Goal: Transaction & Acquisition: Purchase product/service

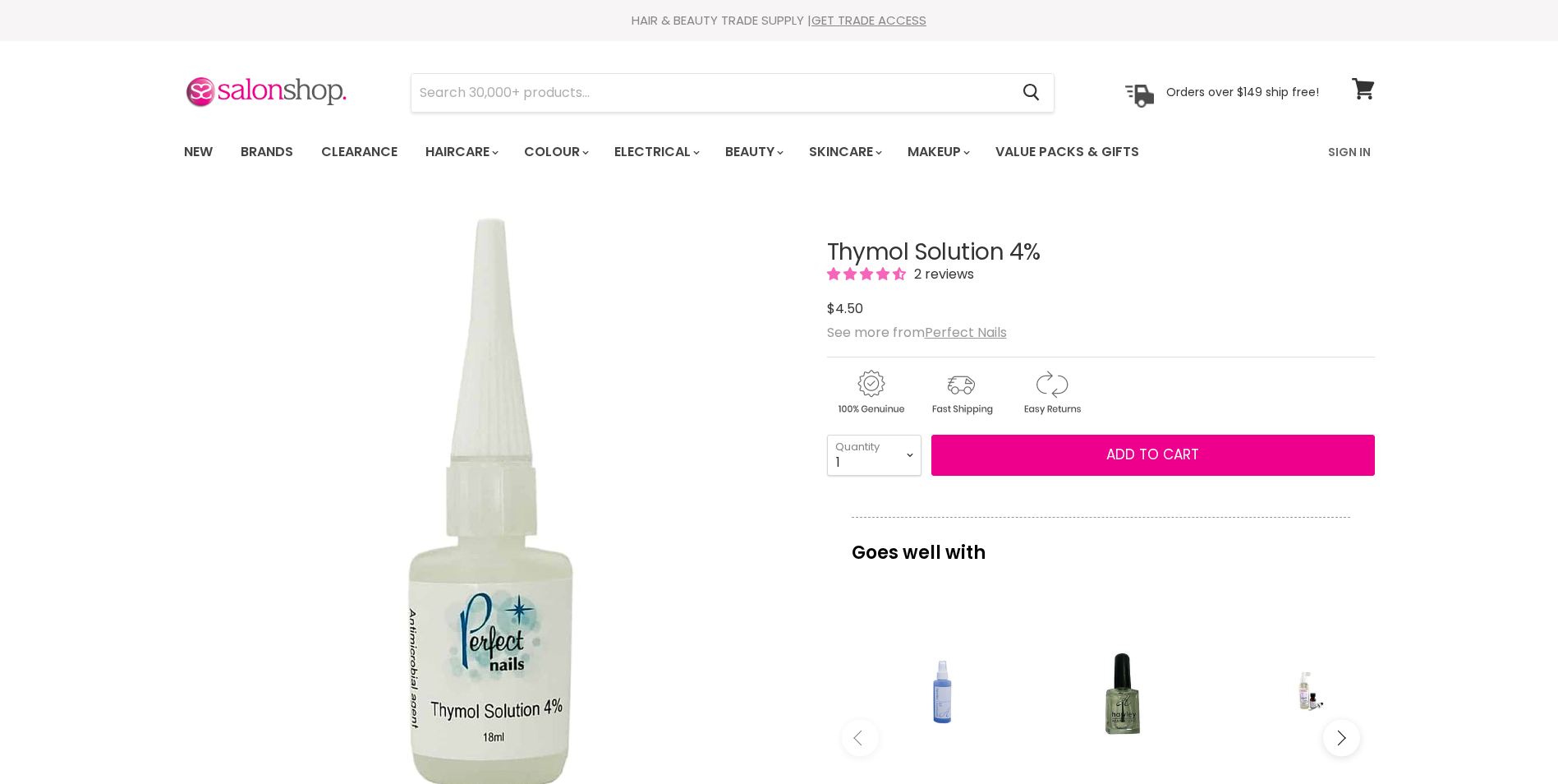
select select "9"
click at [827, 435] on select "1 2 3 4 5 6 7 8 9 10+" at bounding box center [874, 455] width 94 height 41
type input "9"
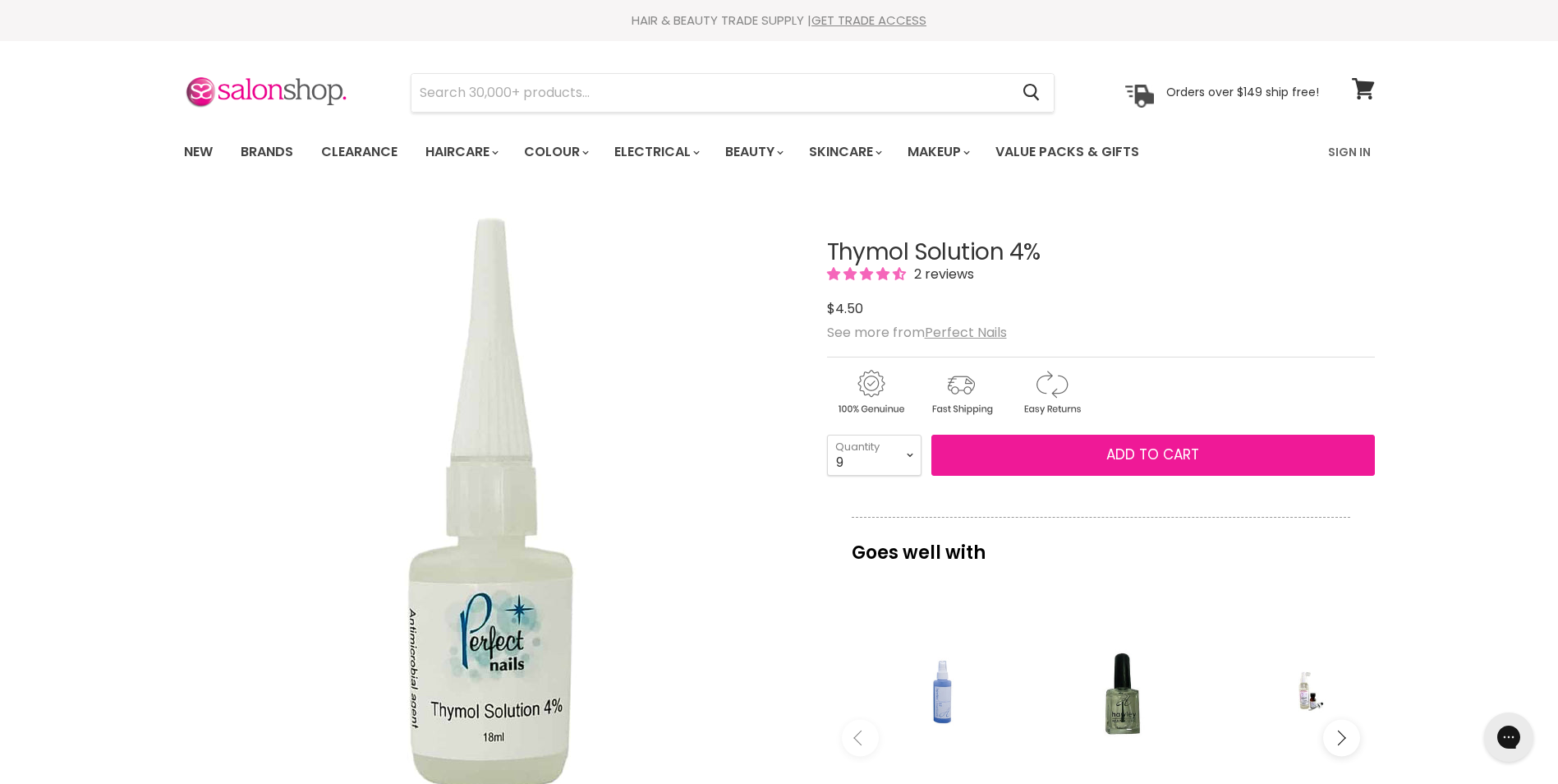
click at [1100, 458] on button "Add to cart" at bounding box center [1153, 455] width 443 height 41
click at [1160, 446] on span "Add to cart" at bounding box center [1153, 453] width 93 height 19
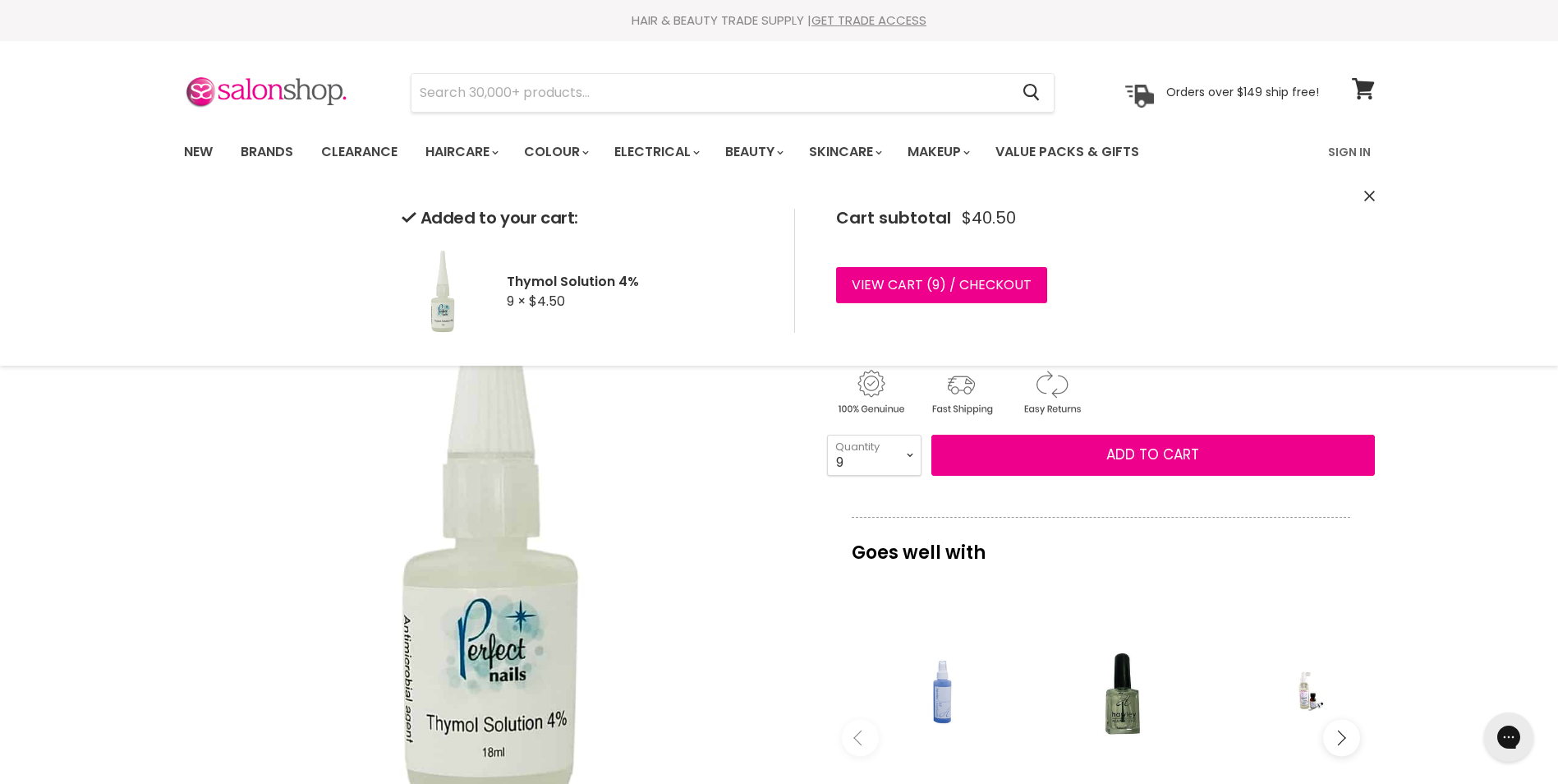
click at [737, 545] on img "Thymol Solution 4% image. Click or Scroll to Zoom." at bounding box center [490, 505] width 614 height 614
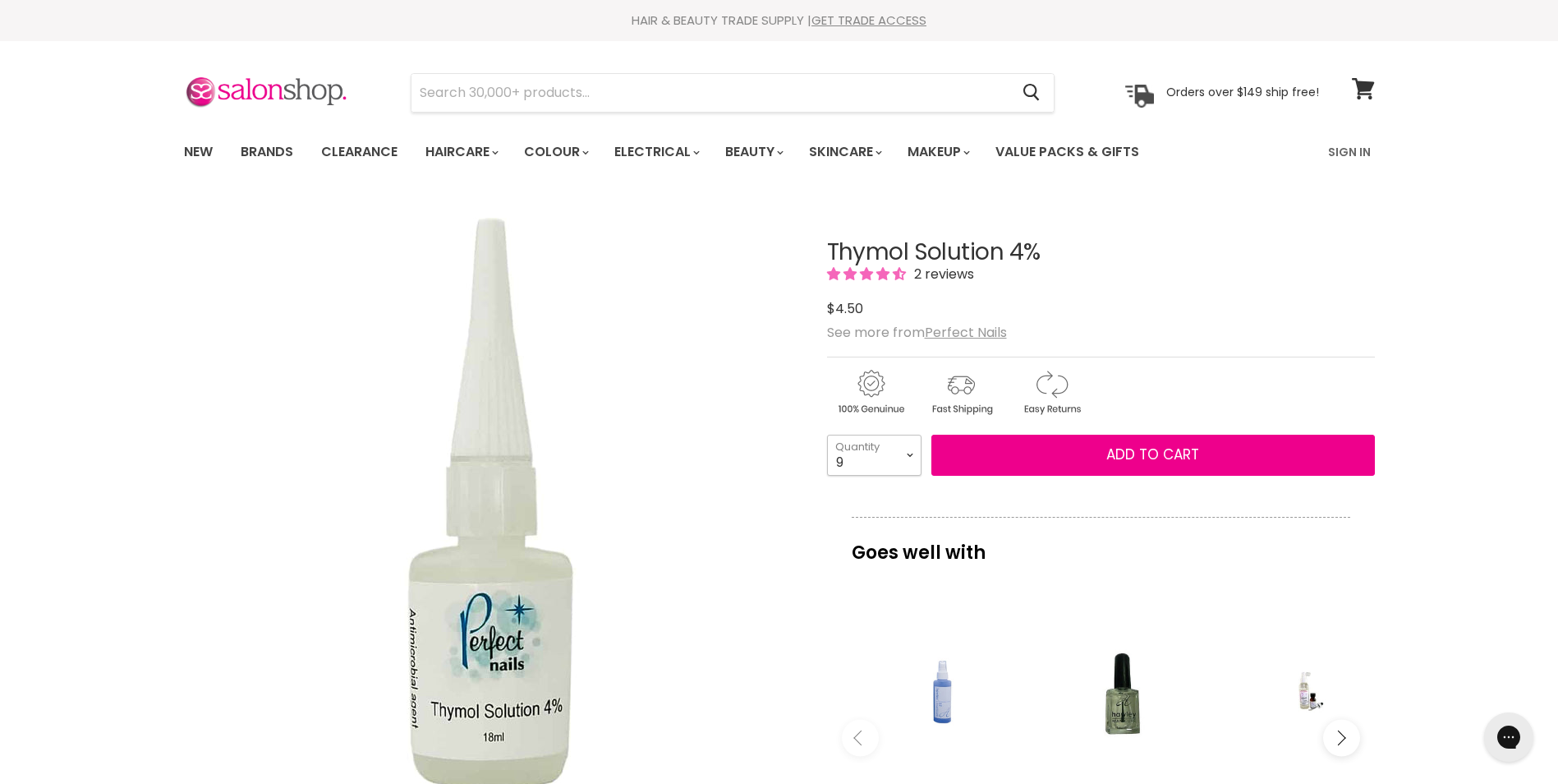
click at [910, 456] on select "1 2 3 4 5 6 7 8 9 10+" at bounding box center [874, 455] width 94 height 41
select select "1"
click at [827, 435] on select "1 2 3 4 5 6 7 8 9 10+" at bounding box center [874, 455] width 94 height 41
type input "1"
click at [908, 455] on select "1 2 3 4 5 6 7 8 9 10+" at bounding box center [874, 455] width 94 height 41
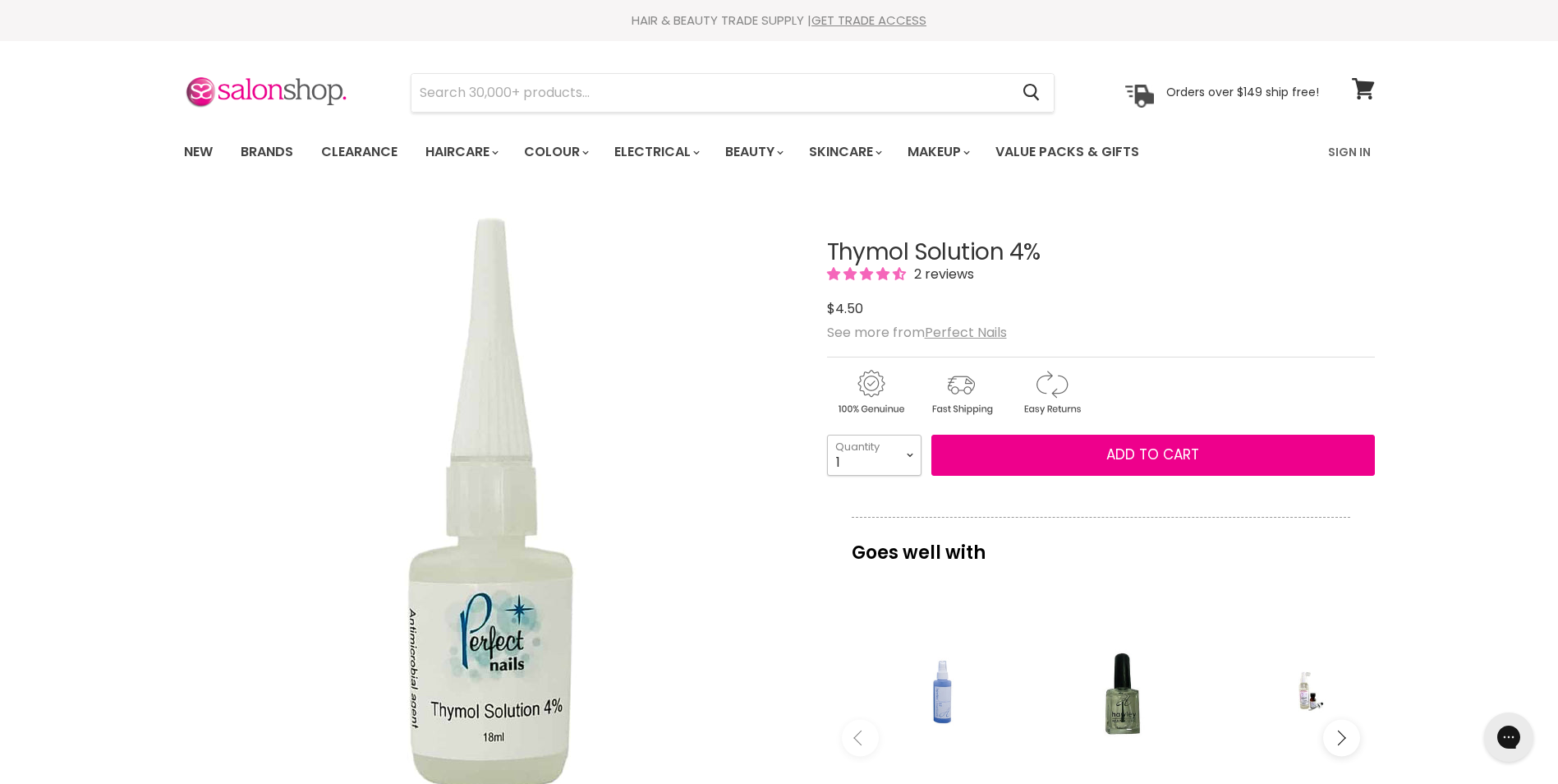
select select "3"
click at [827, 435] on select "1 2 3 4 5 6 7 8 9 10+" at bounding box center [874, 455] width 94 height 41
type input "3"
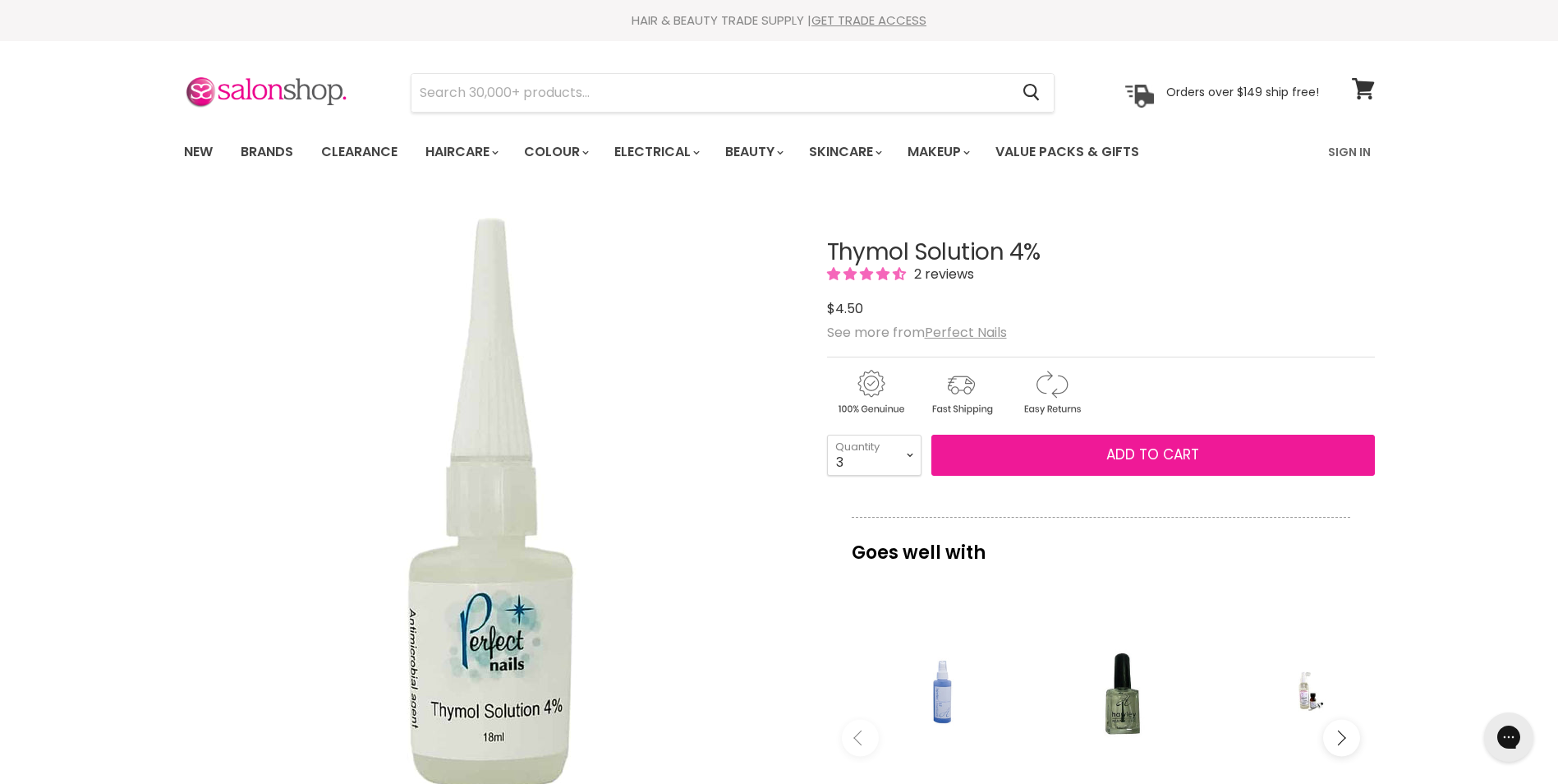
click at [1126, 455] on span "Add to cart" at bounding box center [1153, 453] width 93 height 19
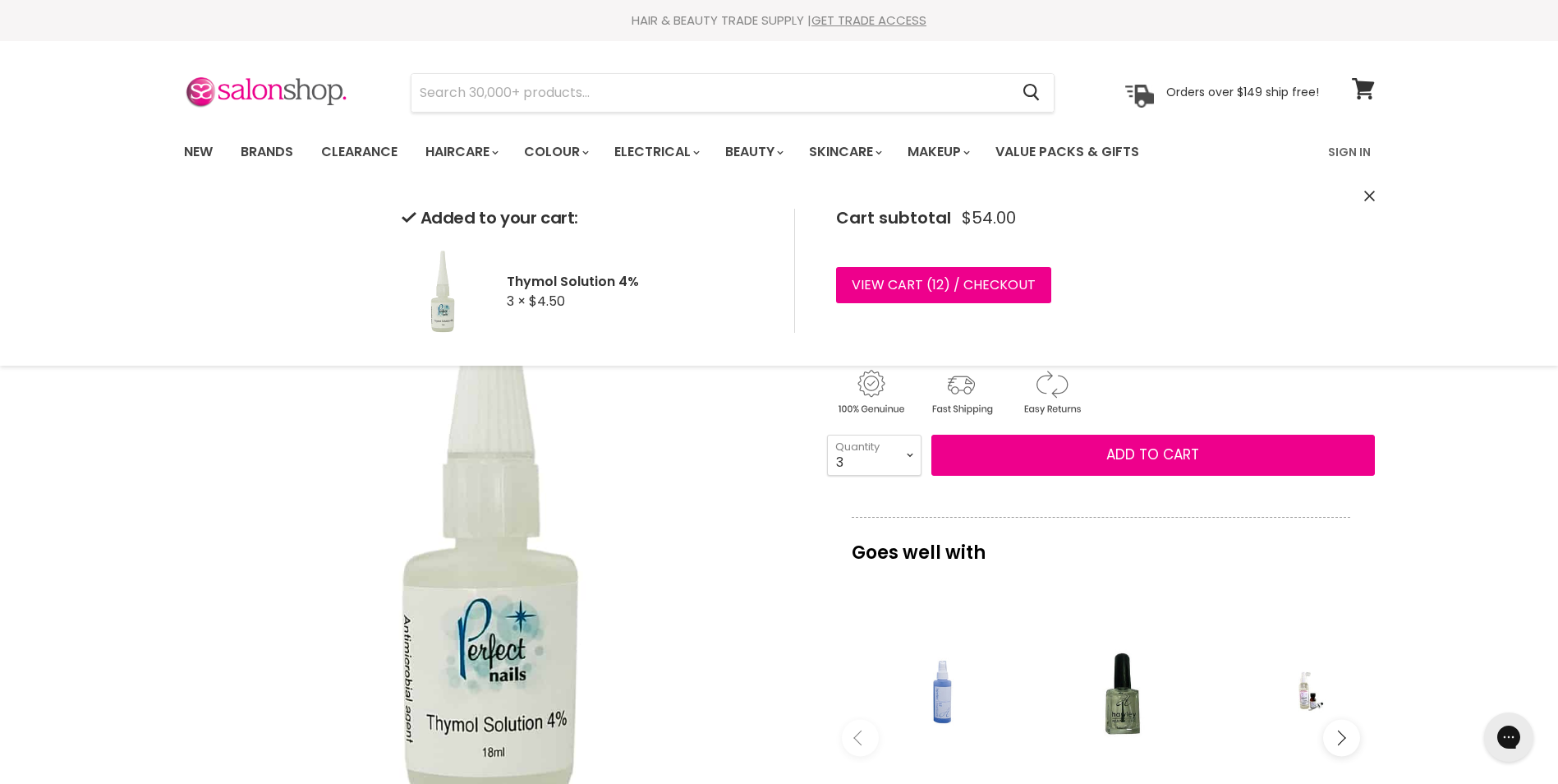
click at [711, 492] on img "Thymol Solution 4% image. Click or Scroll to Zoom." at bounding box center [490, 505] width 614 height 614
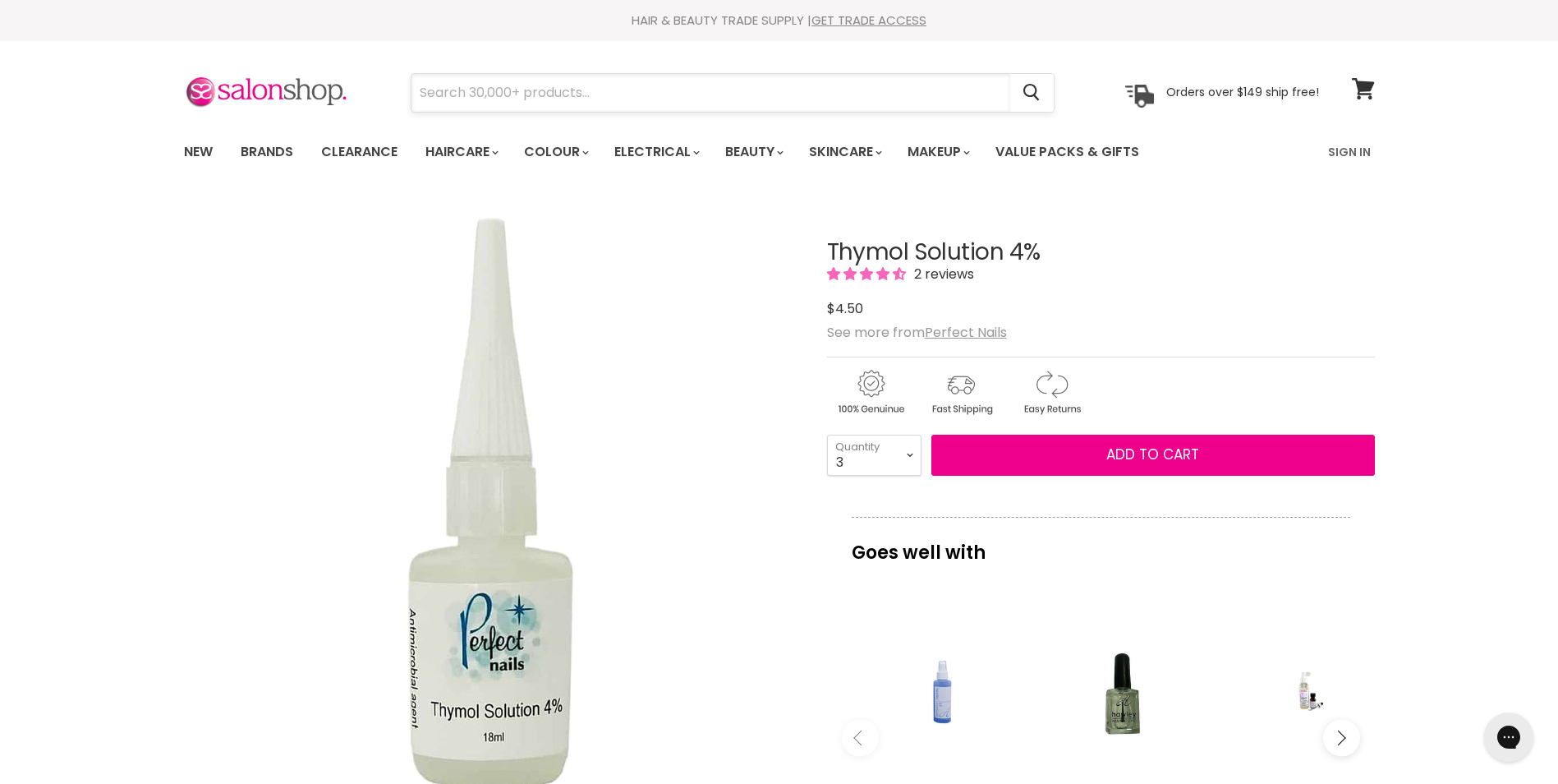
click at [732, 96] on input "Search" at bounding box center [711, 92] width 598 height 38
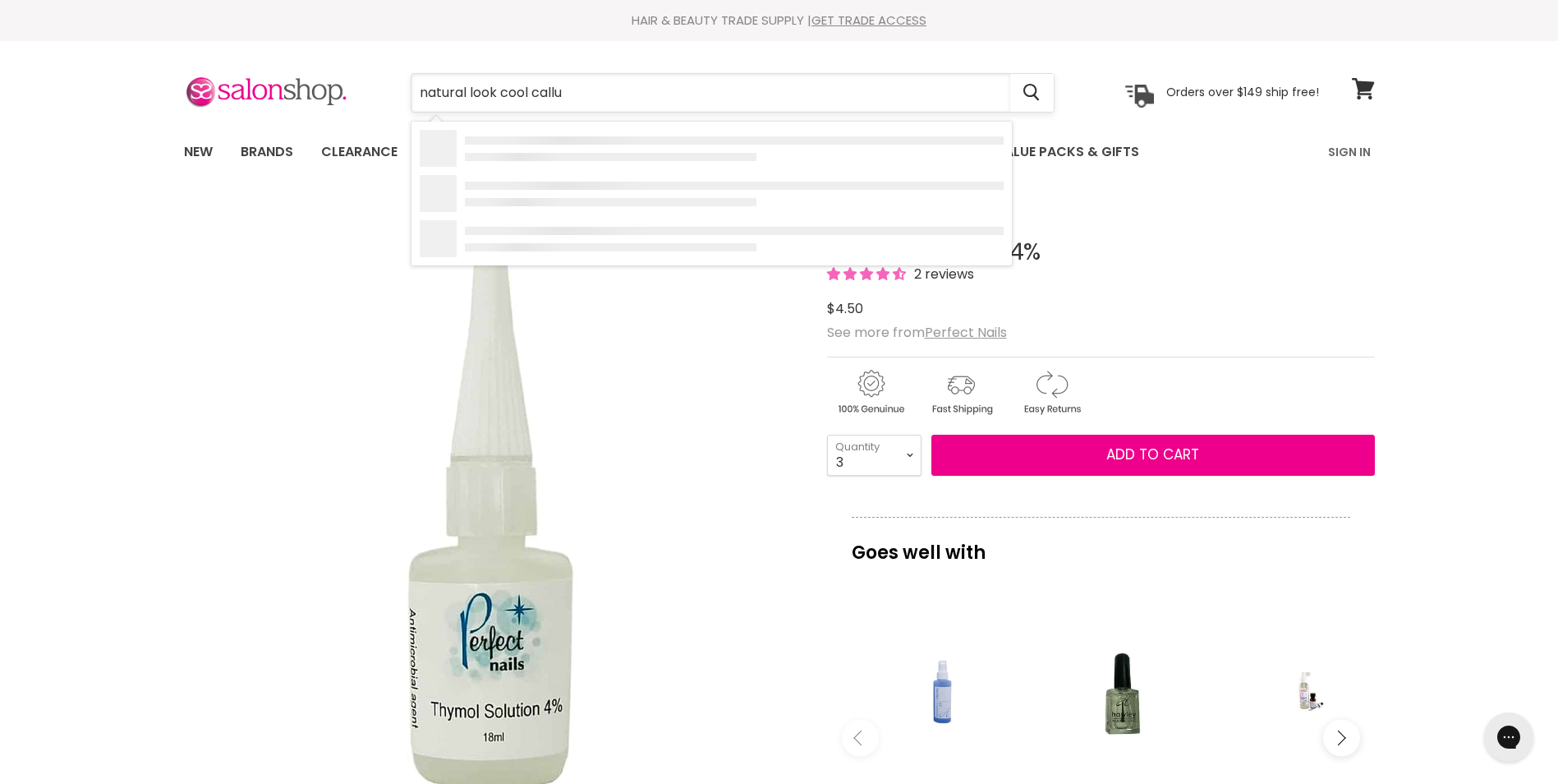
type input "natural look cool callus"
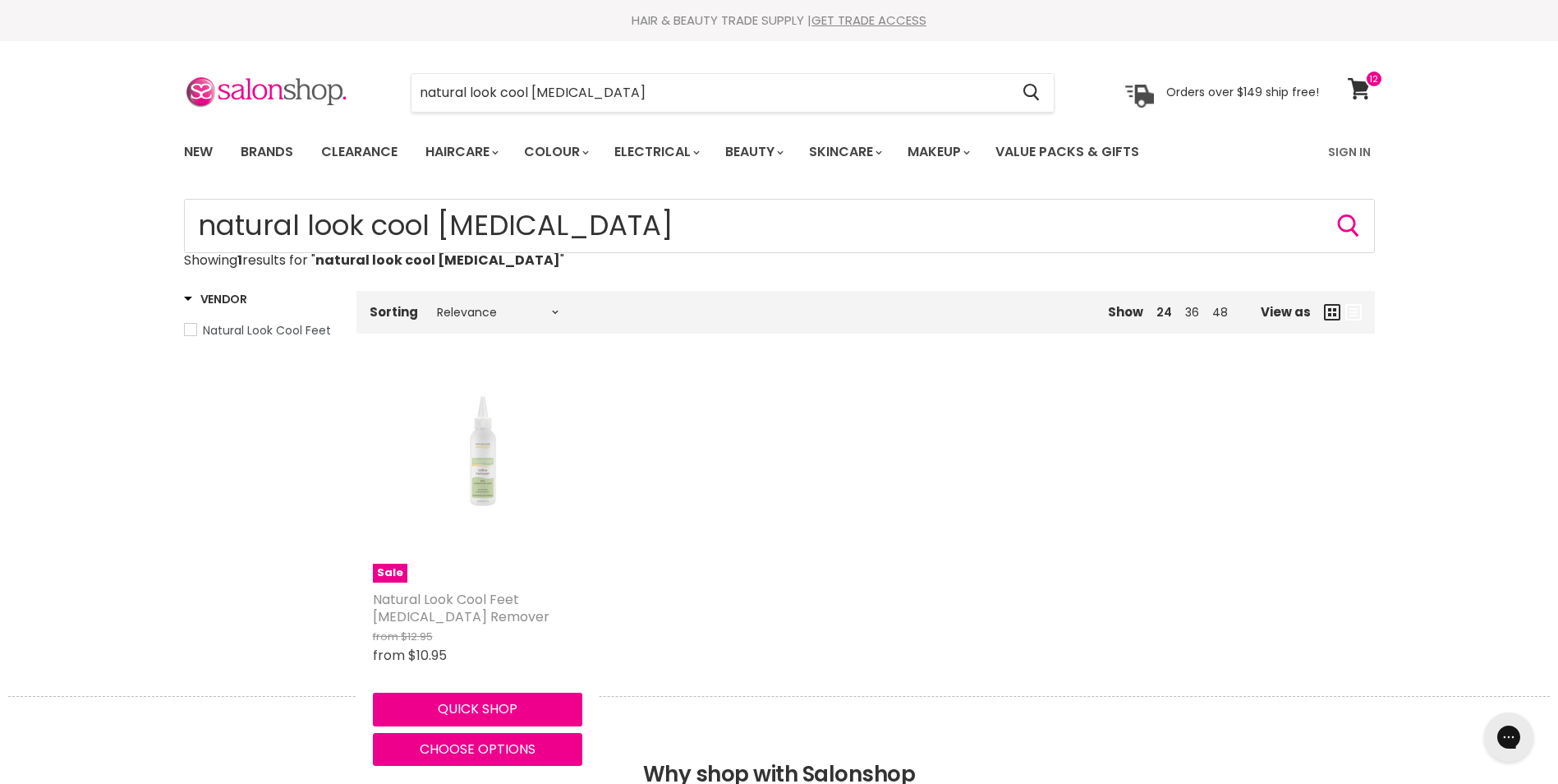
click at [490, 595] on link "Natural Look Cool Feet Callus Remover" at bounding box center [461, 608] width 176 height 36
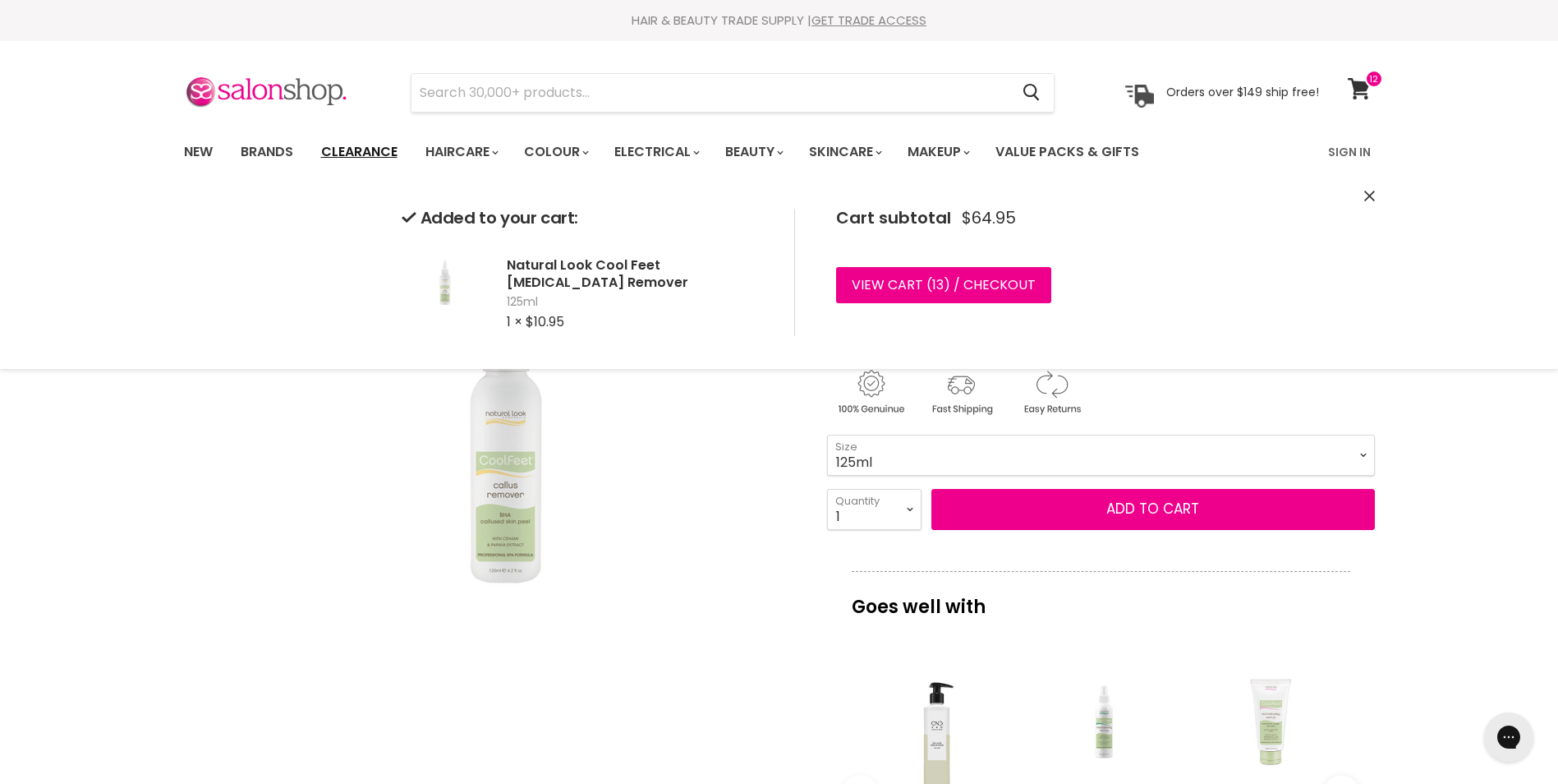
click at [372, 149] on link "Clearance" at bounding box center [359, 152] width 101 height 35
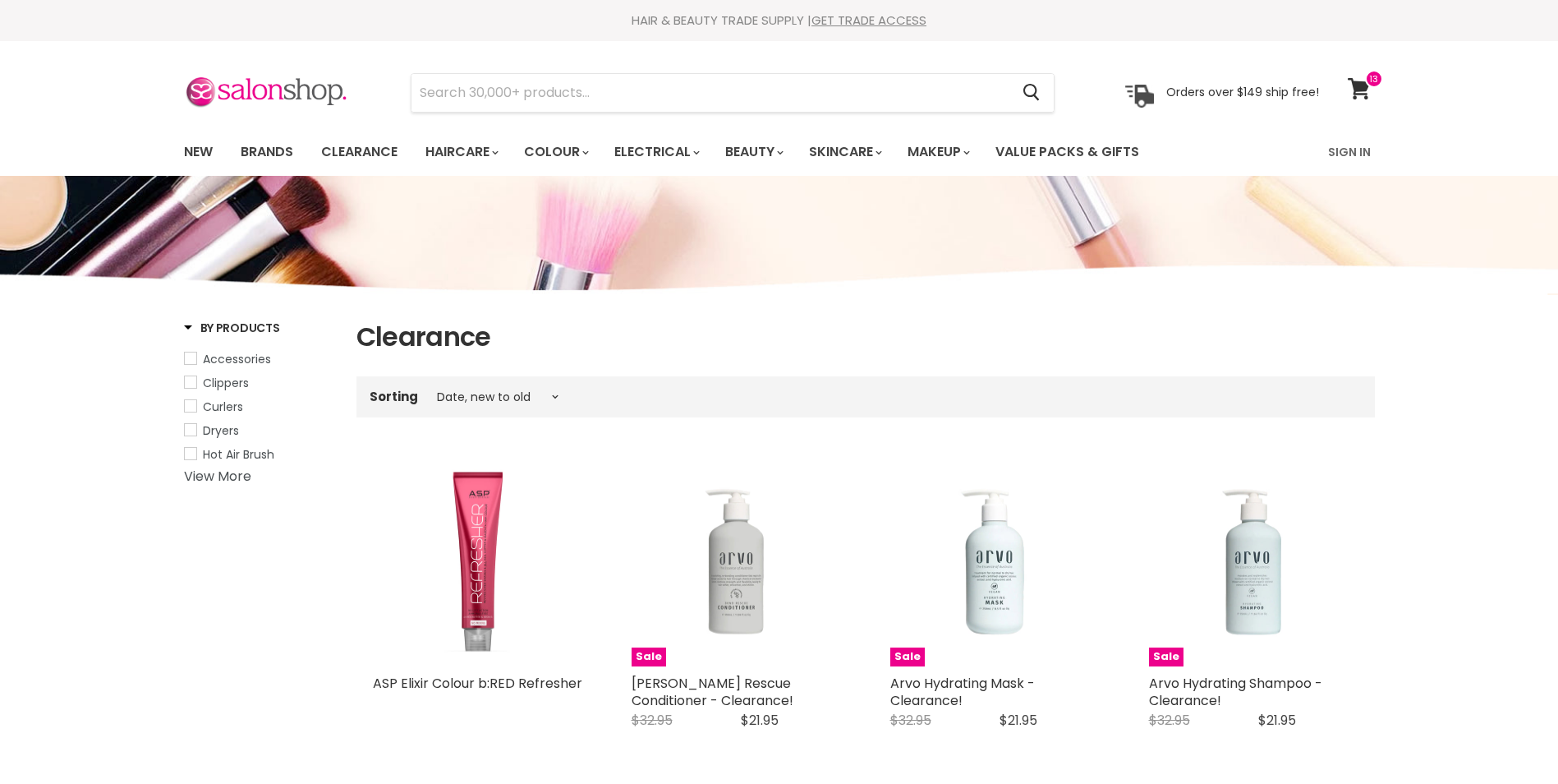
select select "created-descending"
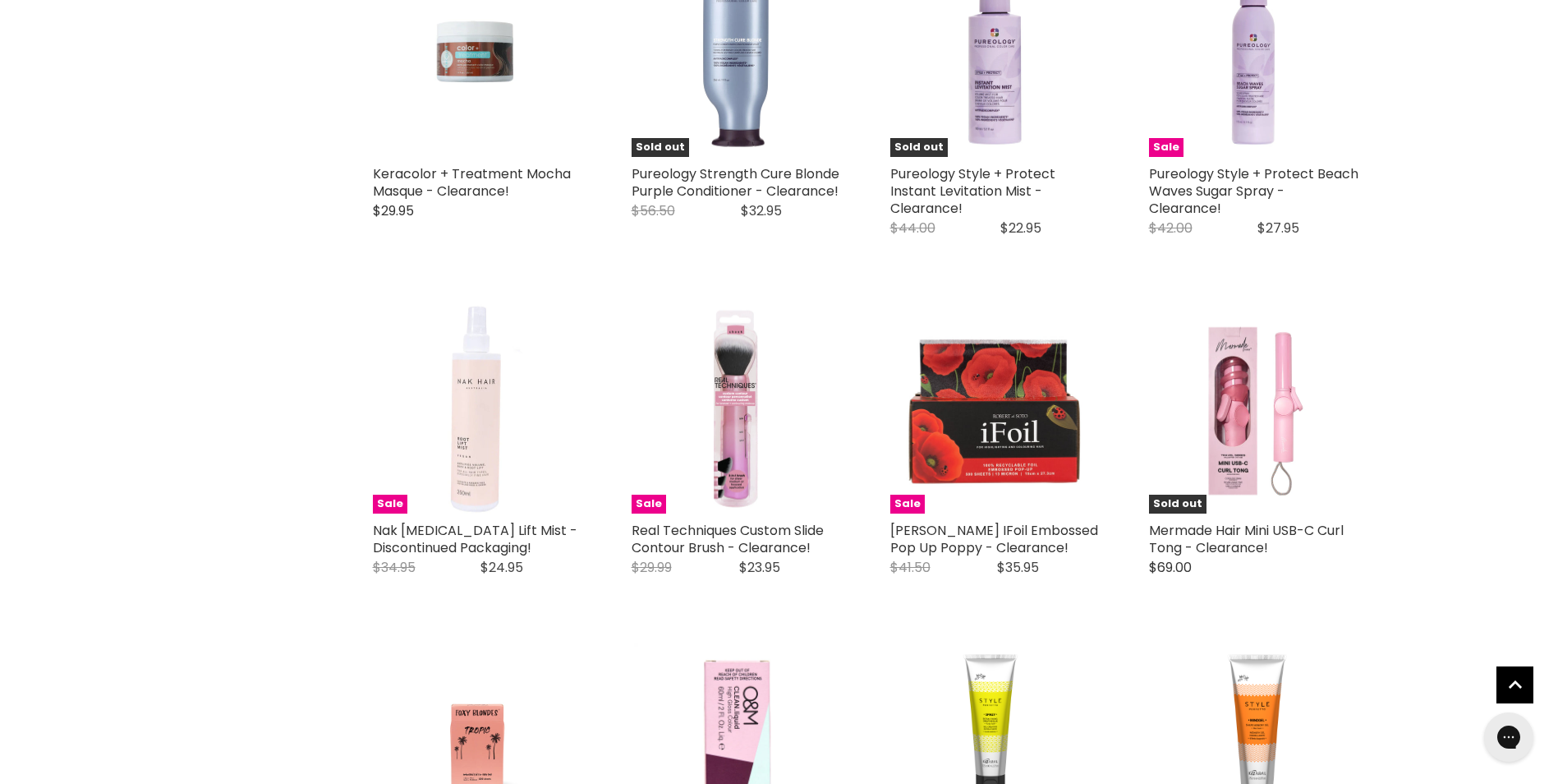
scroll to position [3943, 0]
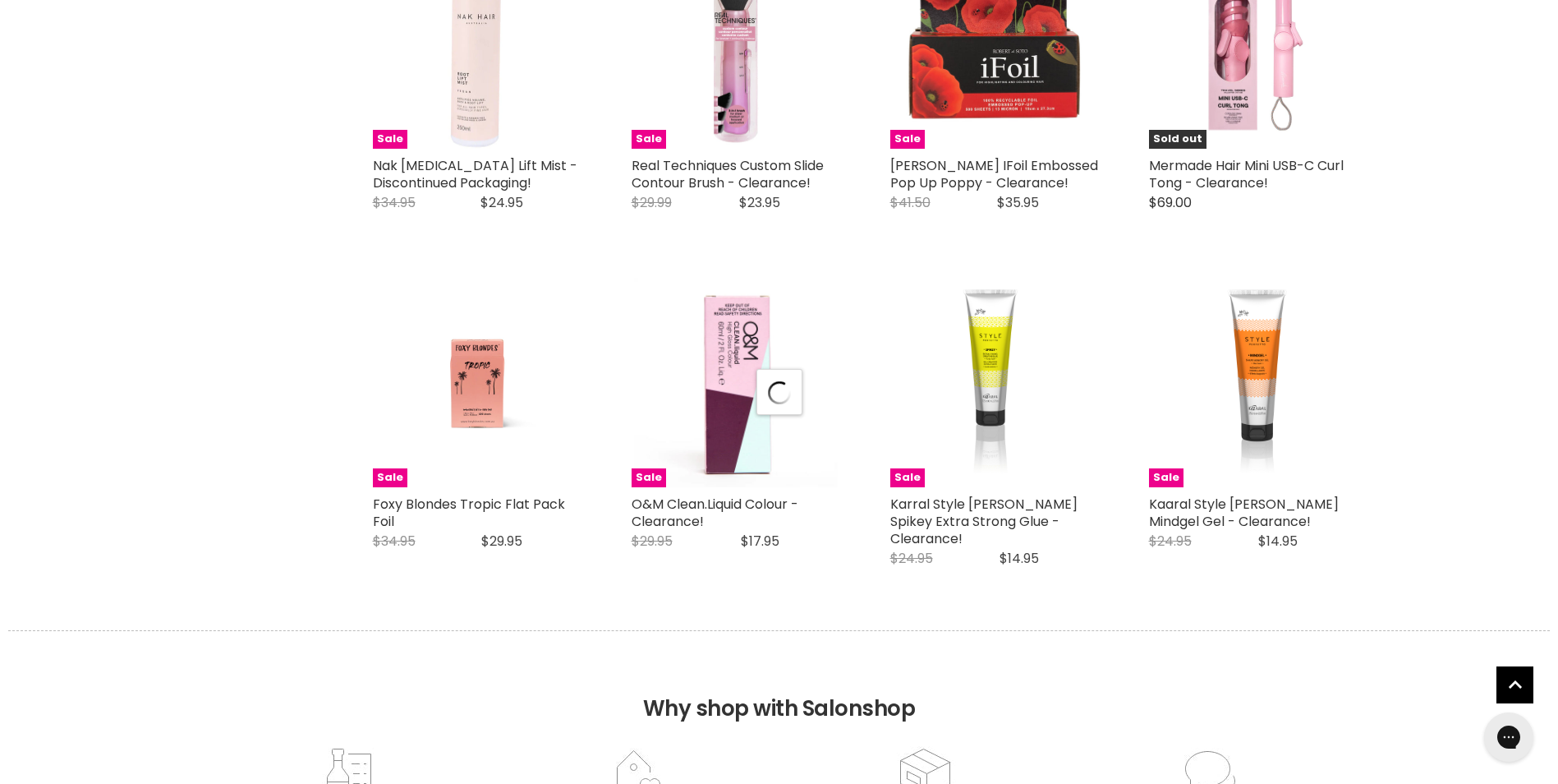
select select "created-descending"
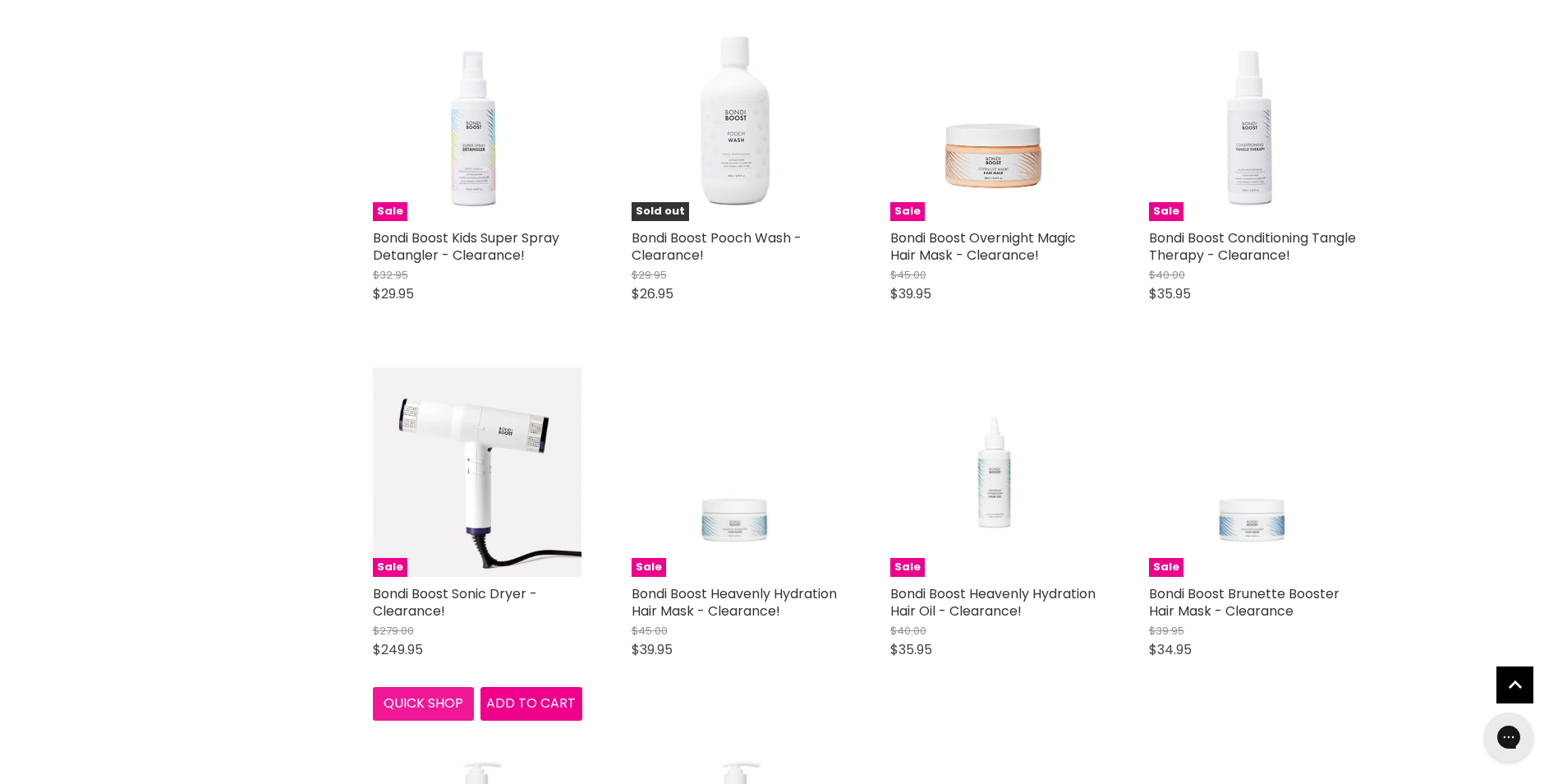
scroll to position [7557, 0]
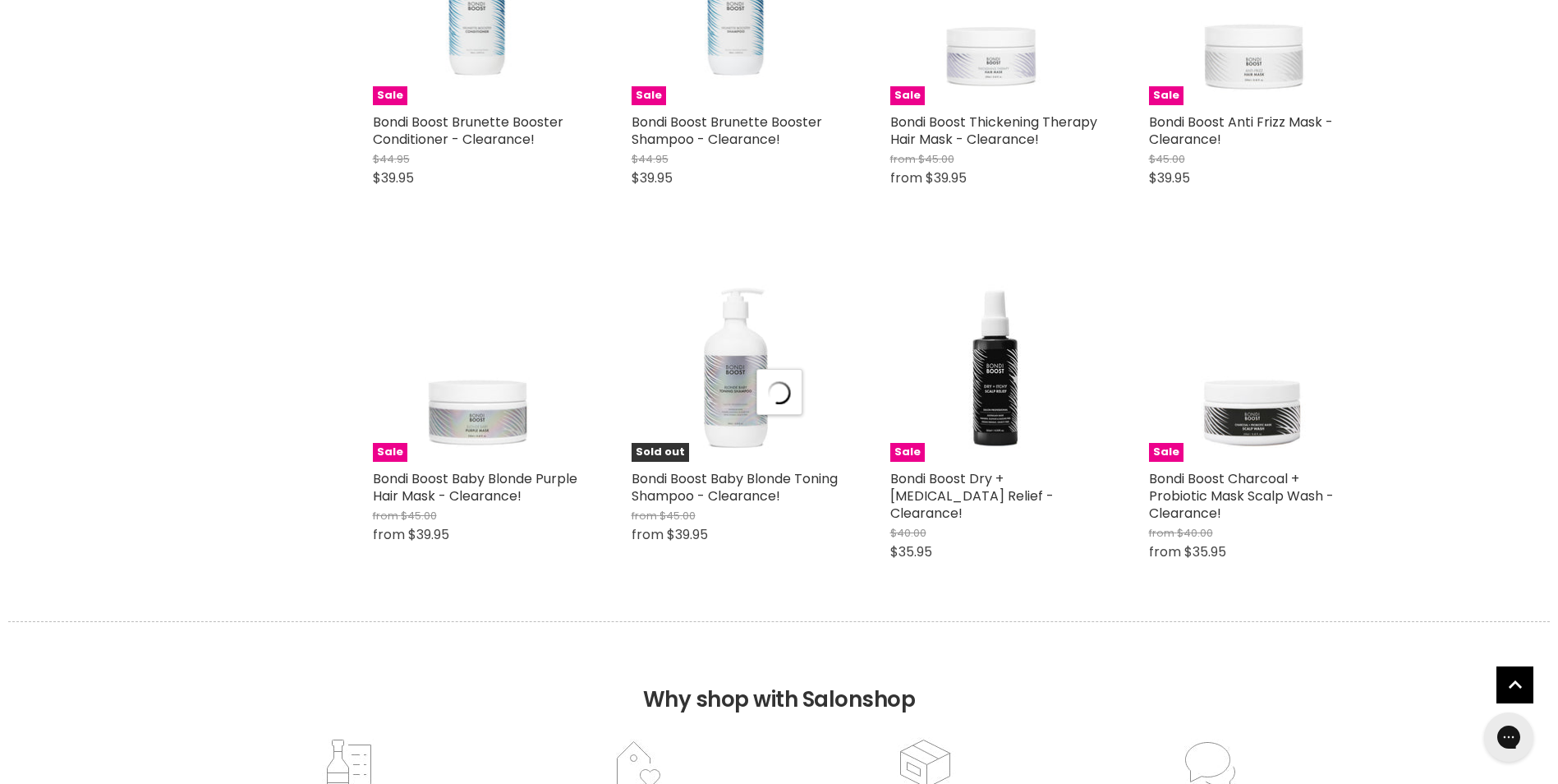
scroll to position [8378, 0]
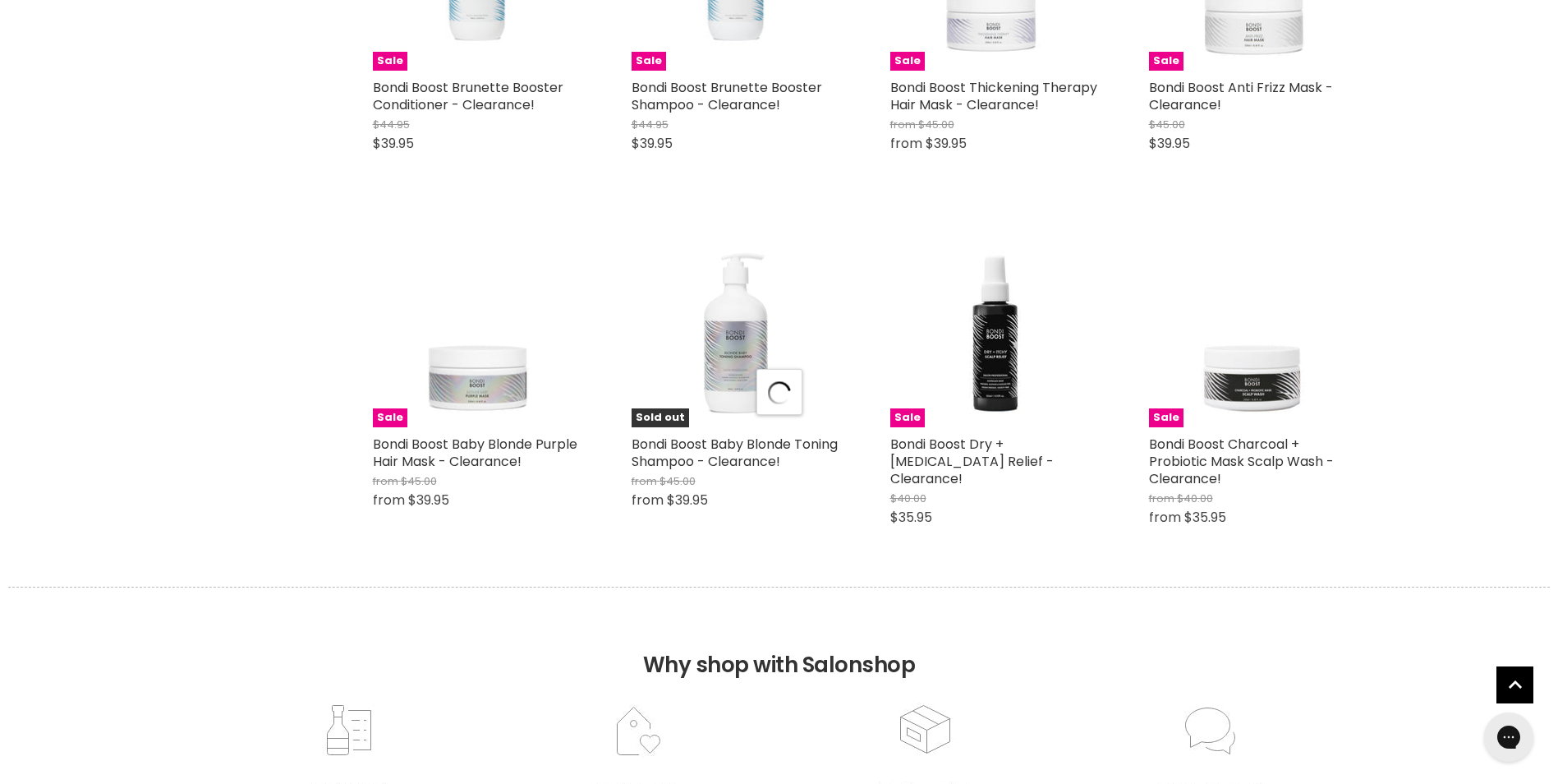
select select "created-descending"
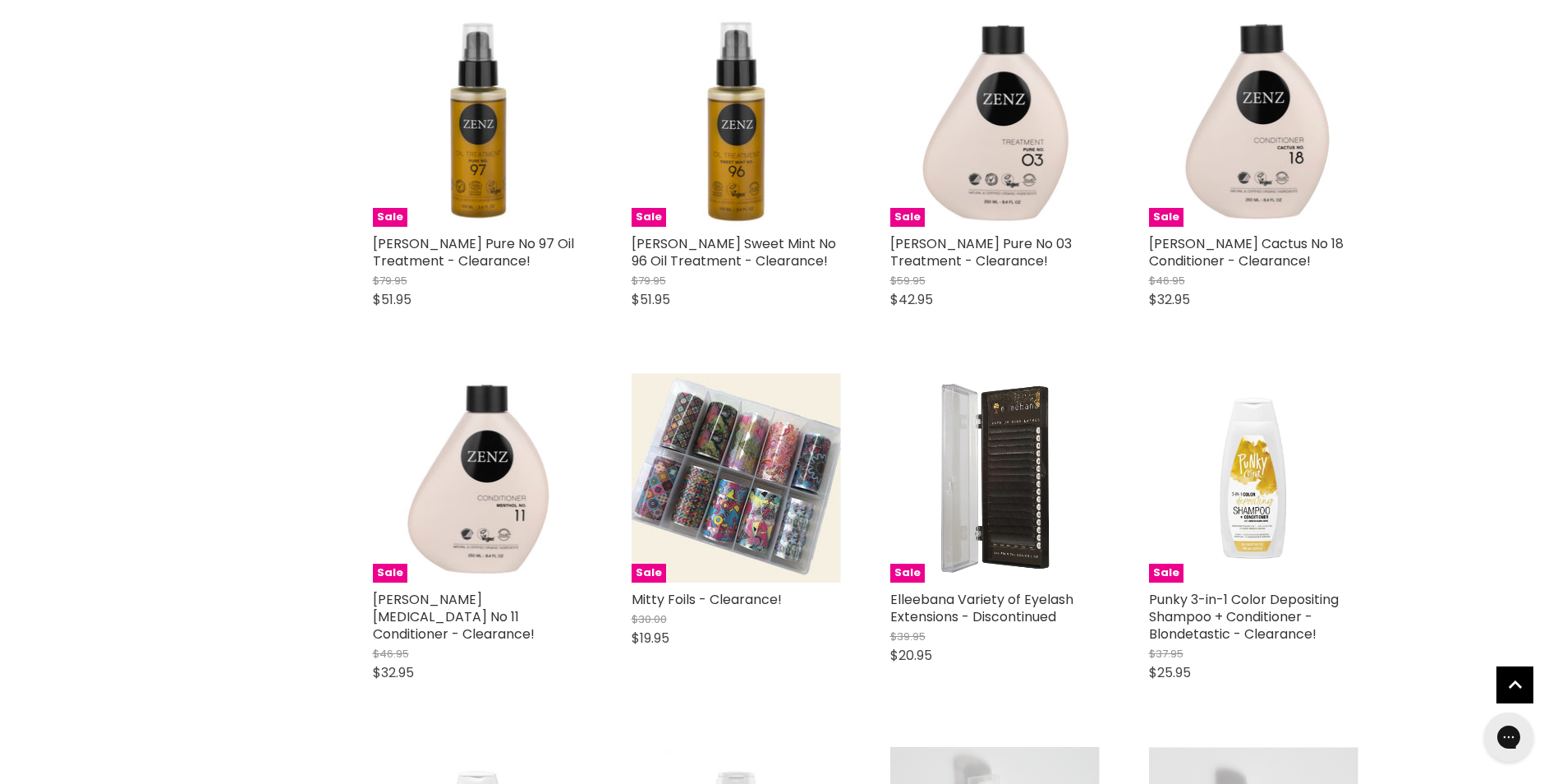
scroll to position [12731, 0]
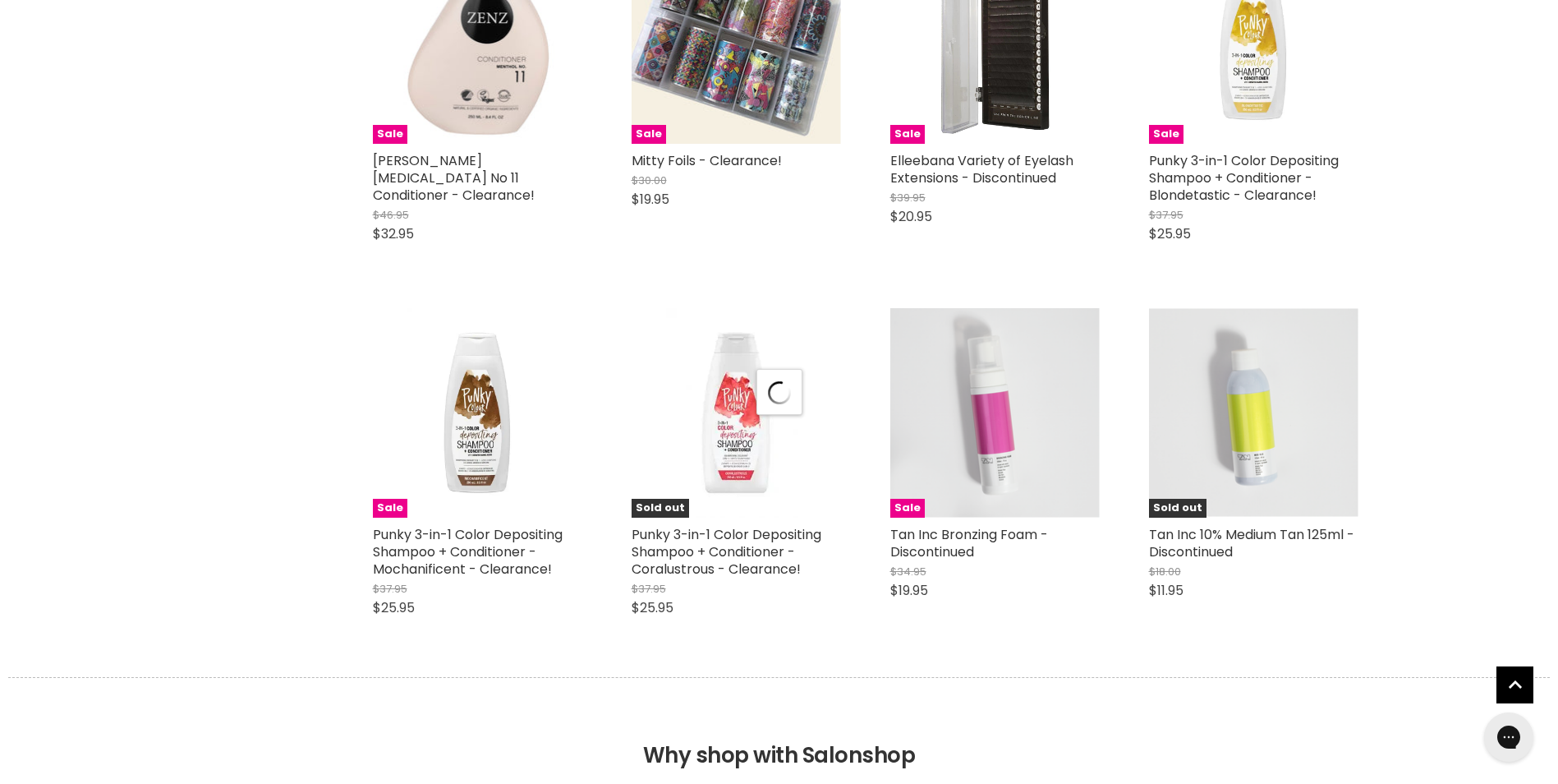
select select "created-descending"
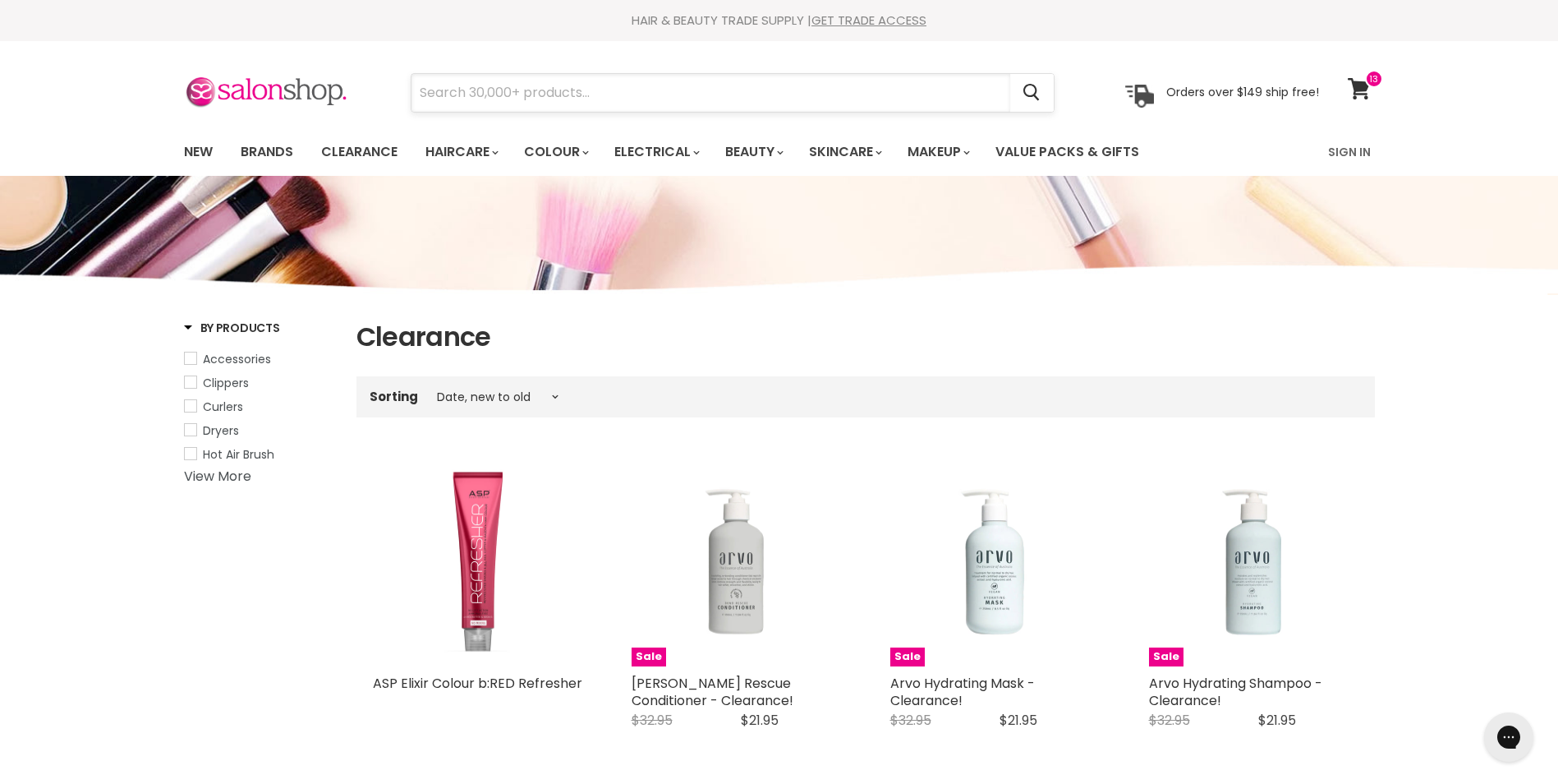
click at [587, 98] on input "Search" at bounding box center [711, 92] width 598 height 38
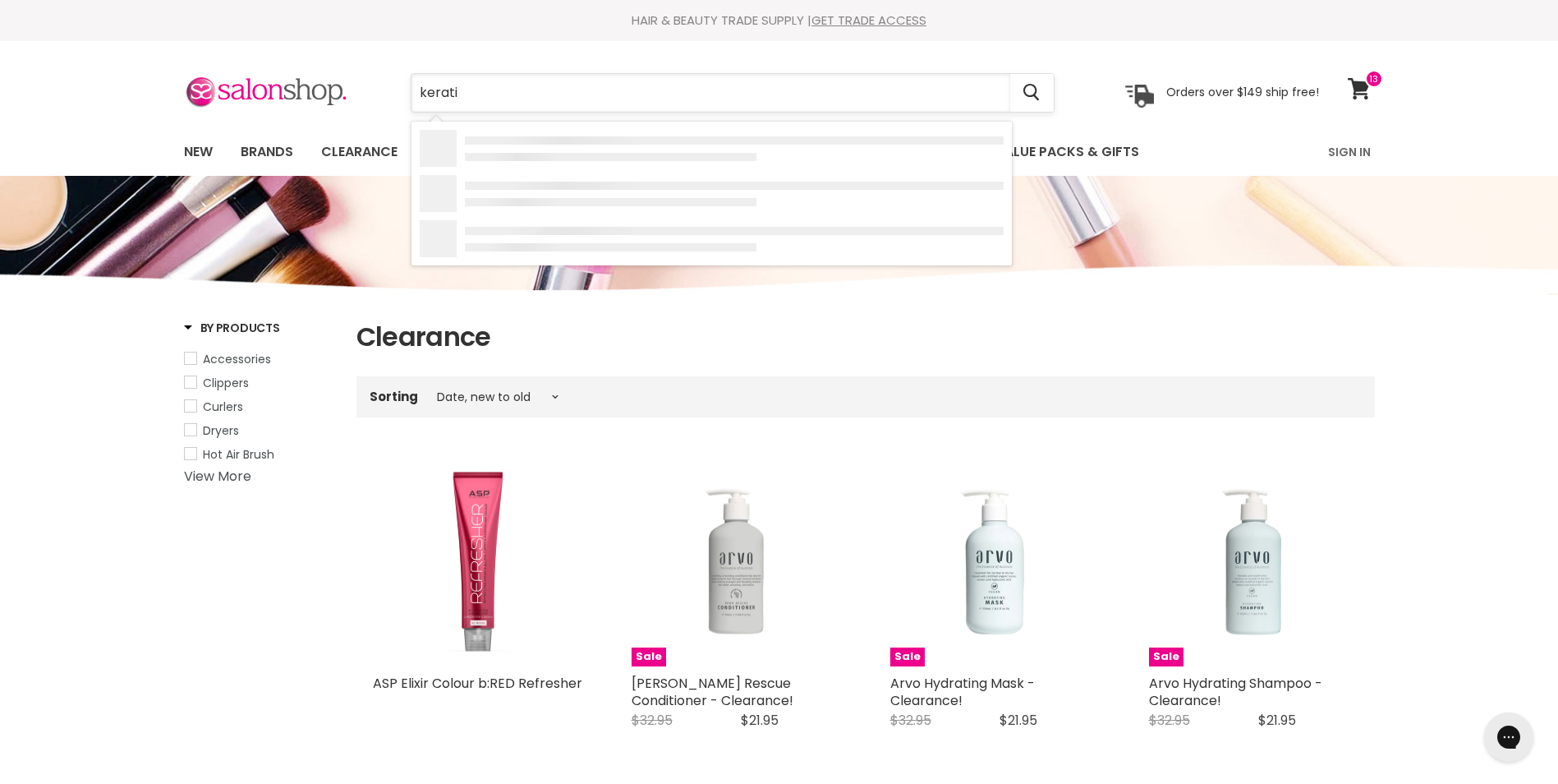
type input "keratin"
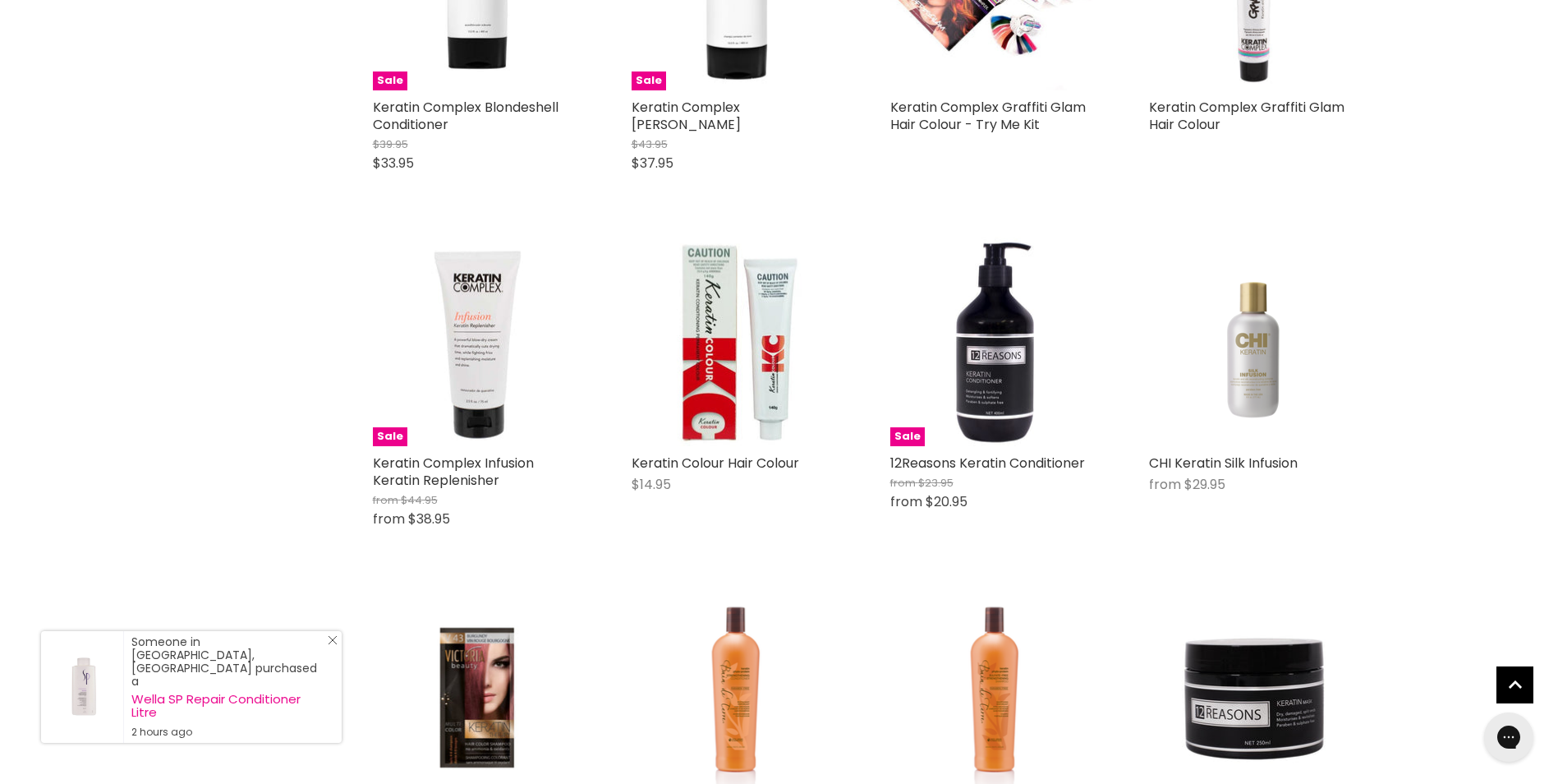
scroll to position [1560, 0]
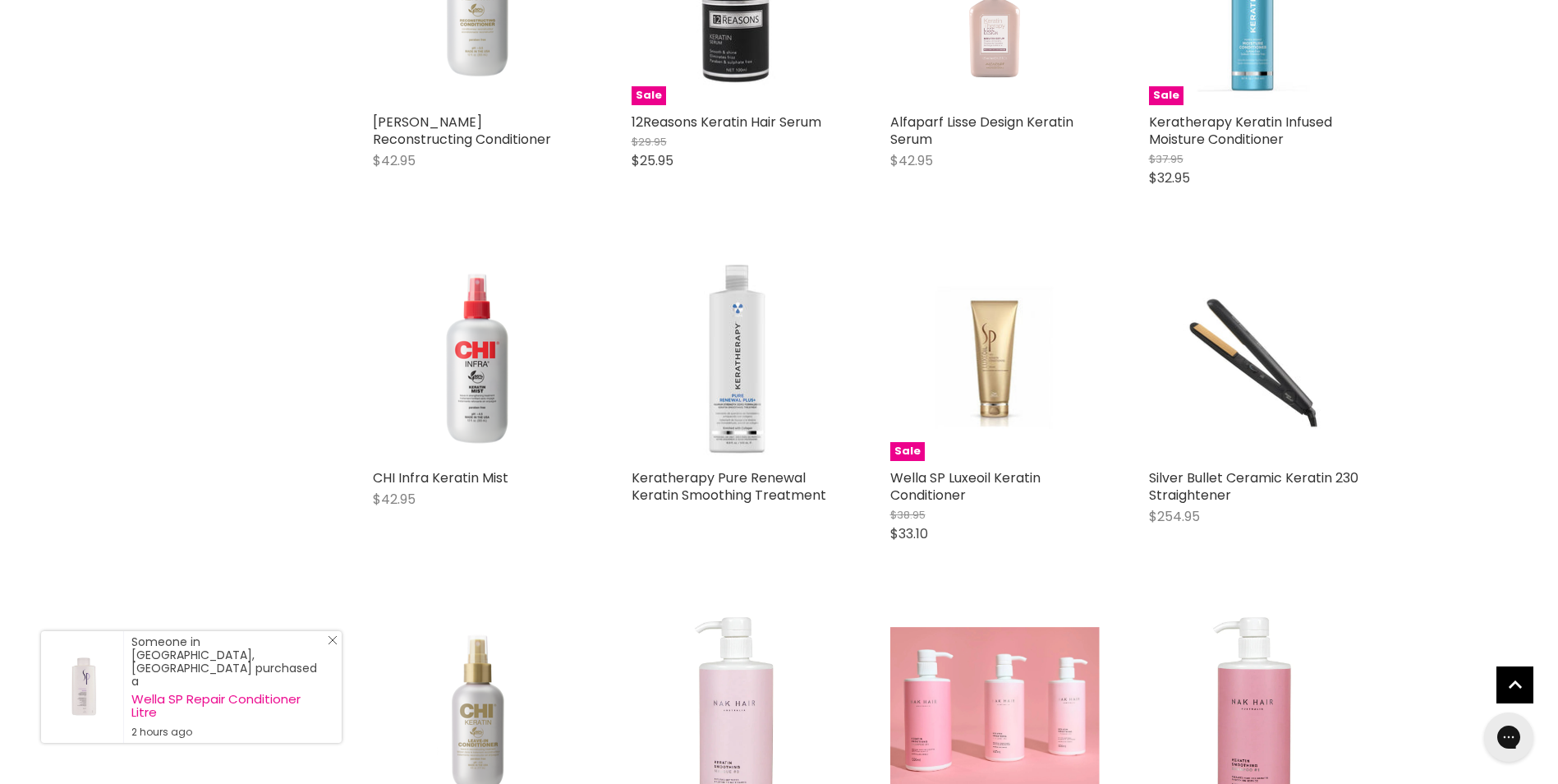
scroll to position [2711, 0]
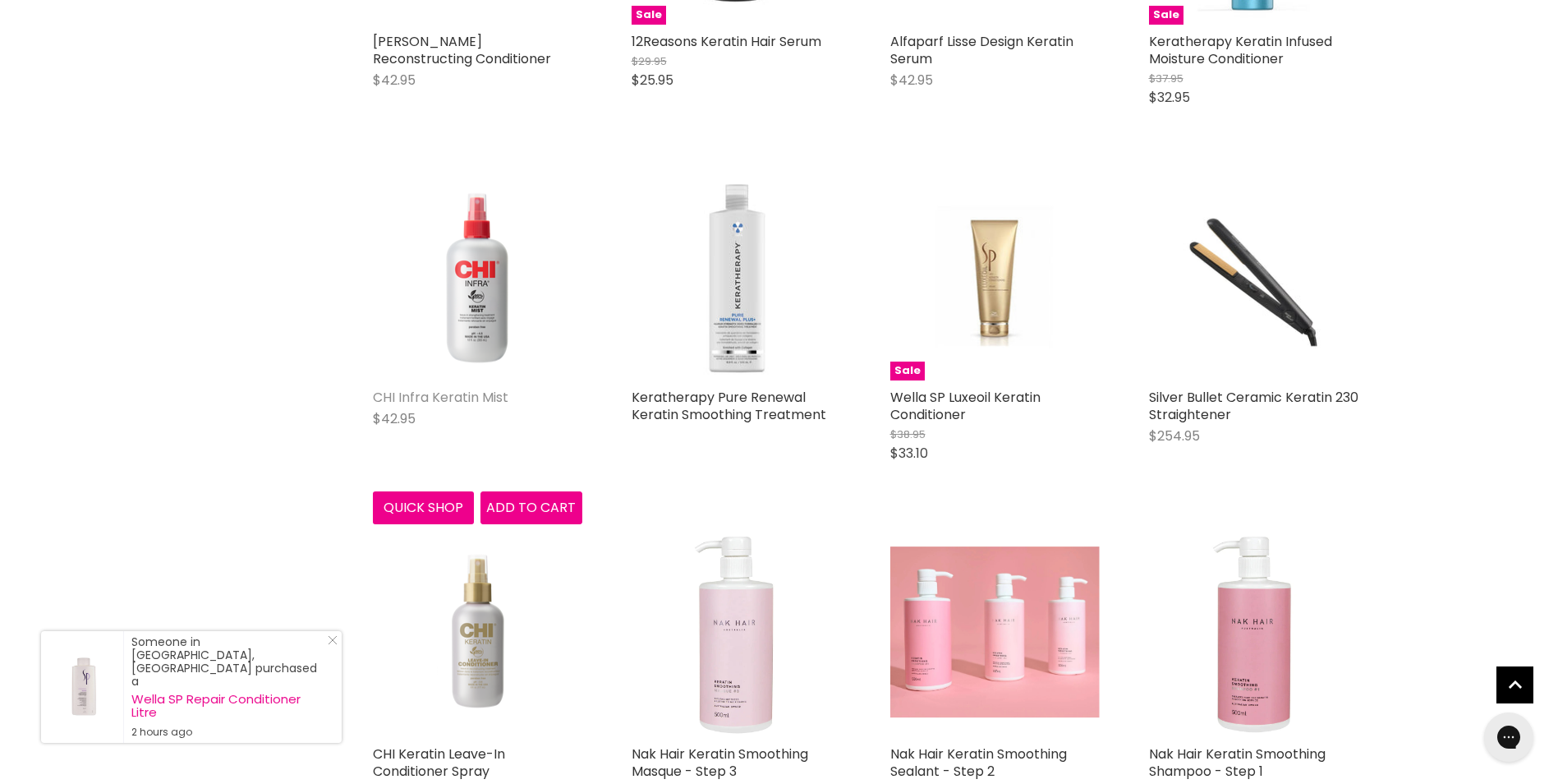
click at [431, 387] on link "CHI Infra Keratin Mist" at bounding box center [441, 397] width 136 height 19
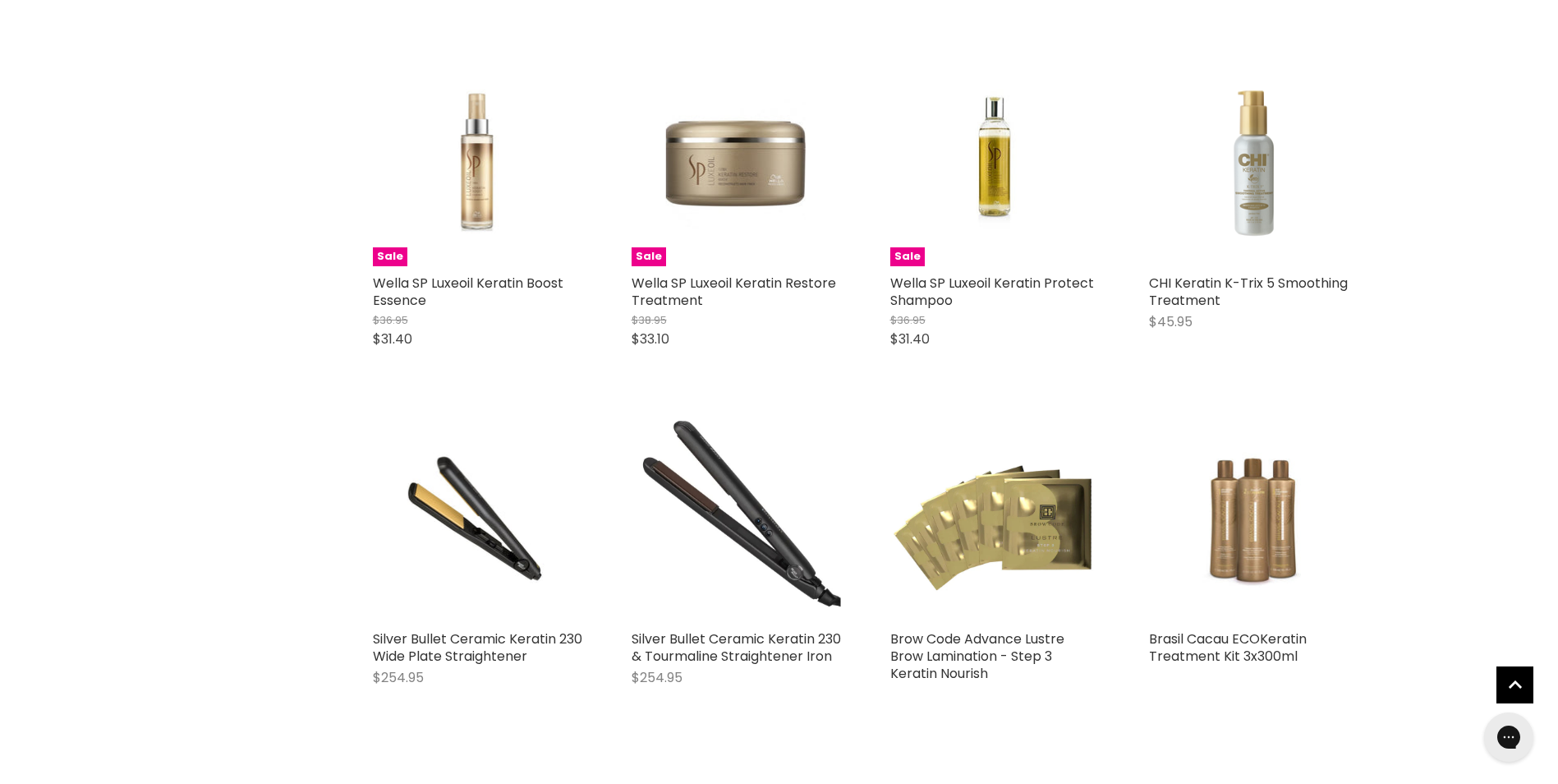
scroll to position [1370, 0]
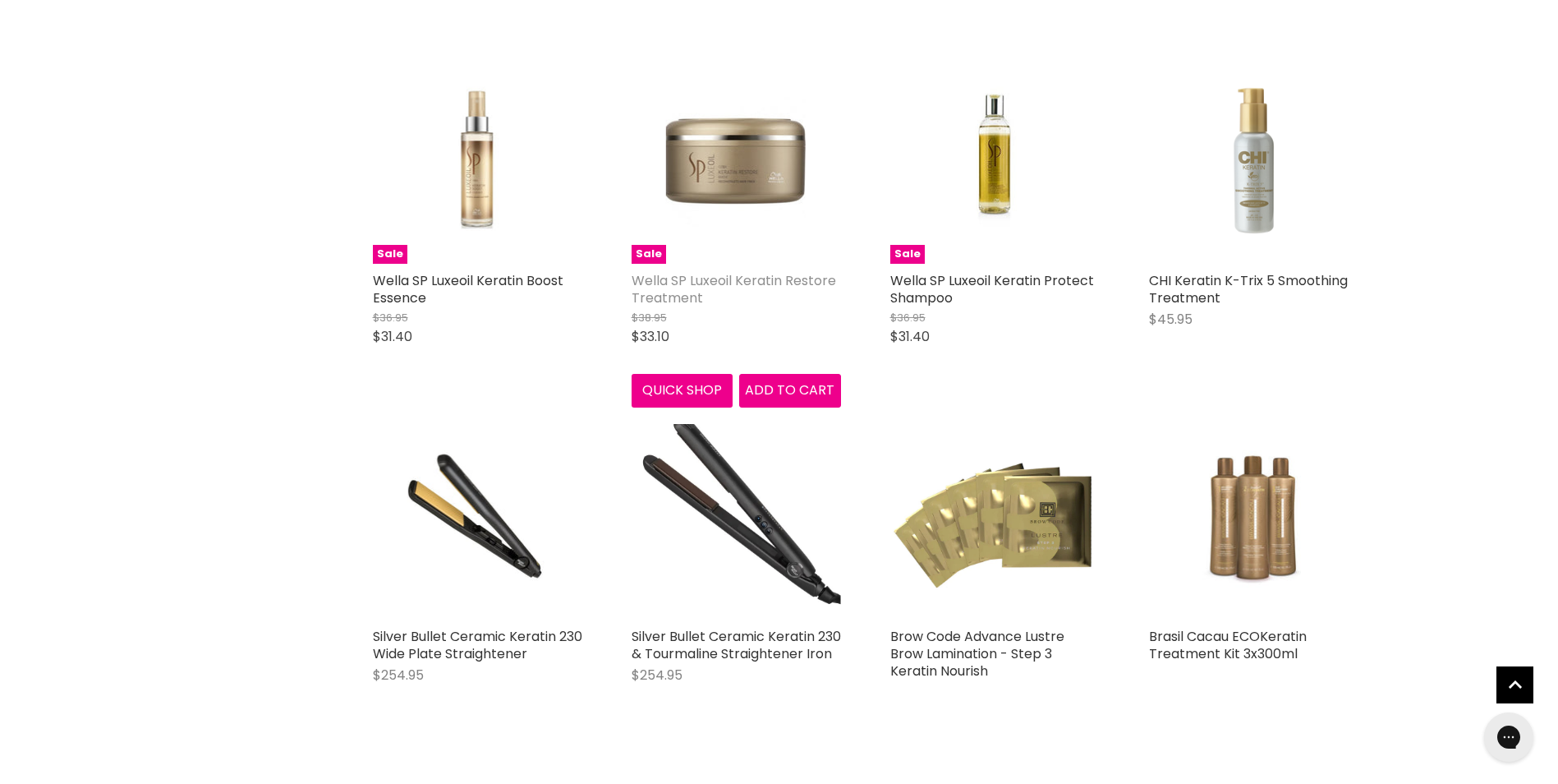
click at [742, 279] on link "Wella SP Luxeoil Keratin Restore Treatment" at bounding box center [733, 289] width 204 height 36
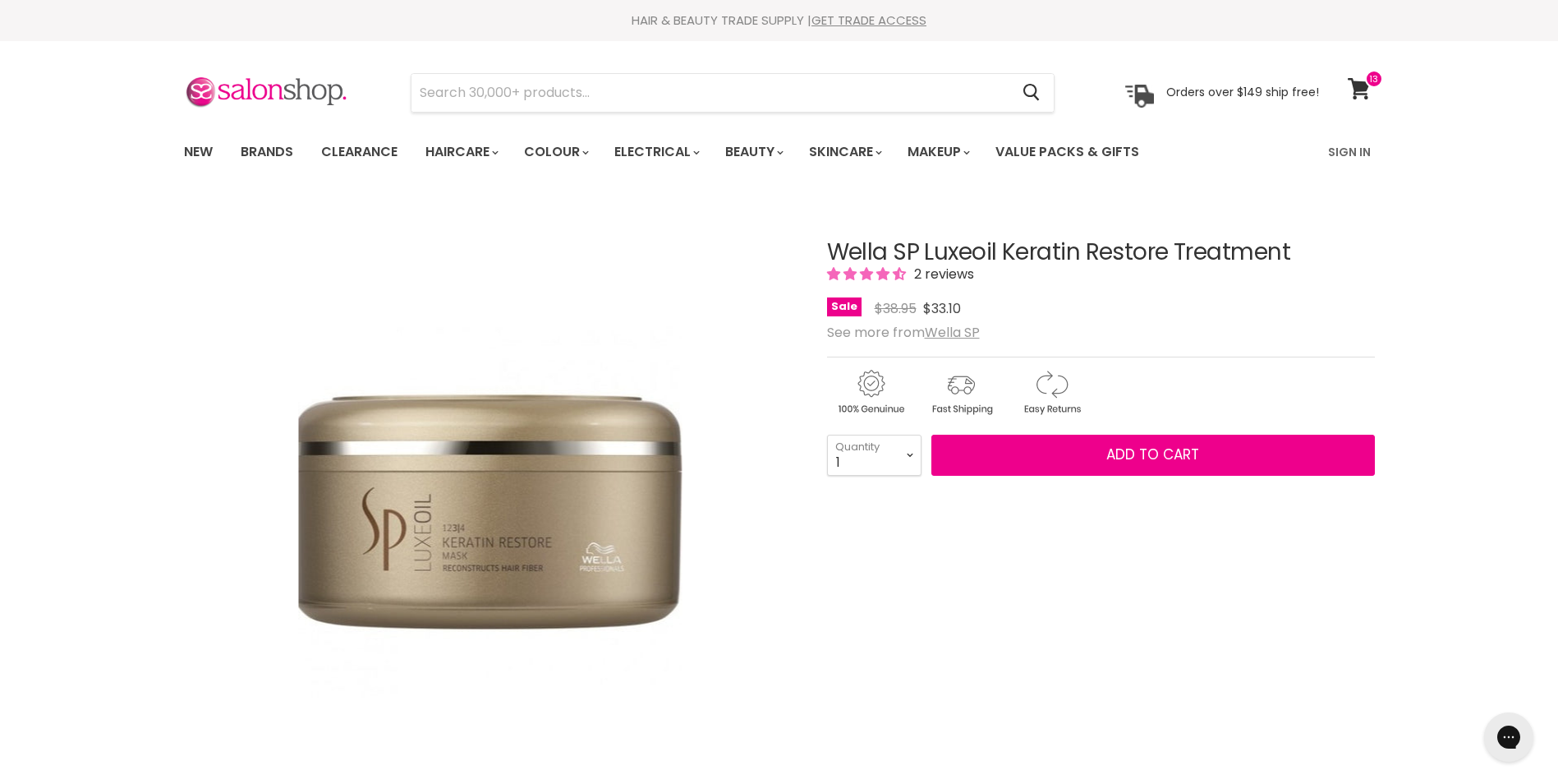
click at [939, 275] on span "2 reviews" at bounding box center [942, 274] width 65 height 19
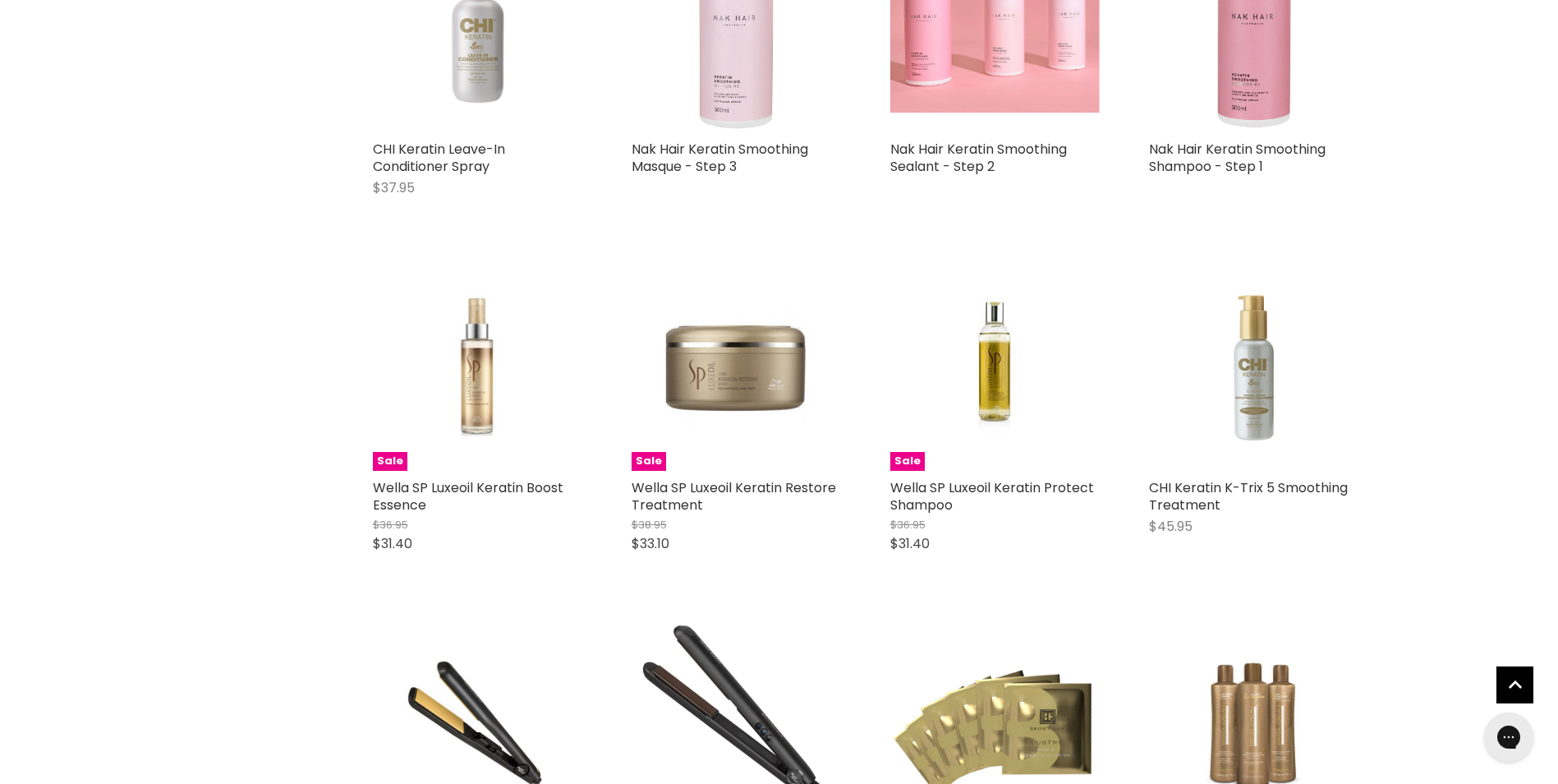
scroll to position [1160, 0]
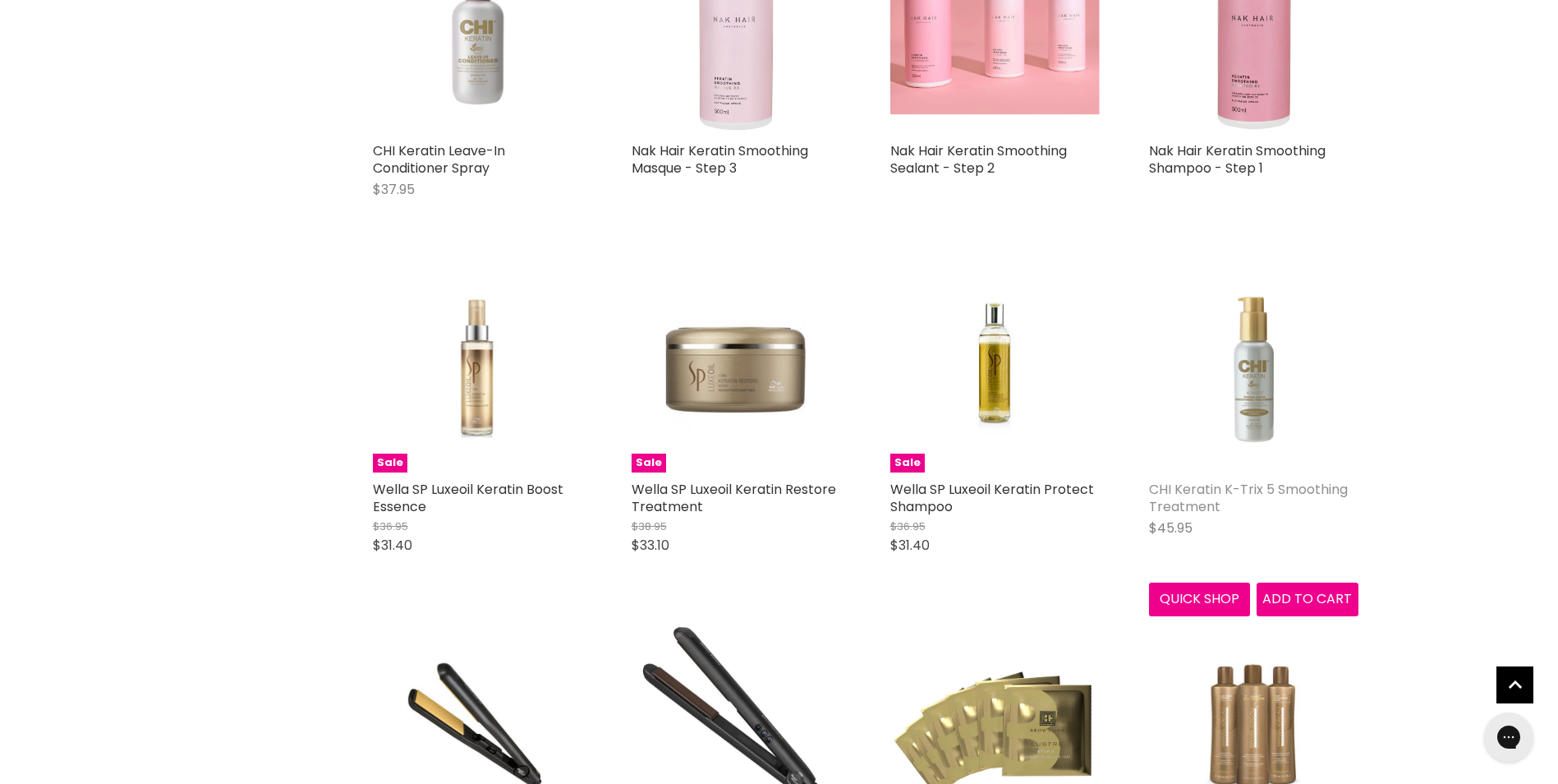
click at [1250, 491] on link "CHI Keratin K-Trix 5 Smoothing Treatment" at bounding box center [1249, 498] width 199 height 36
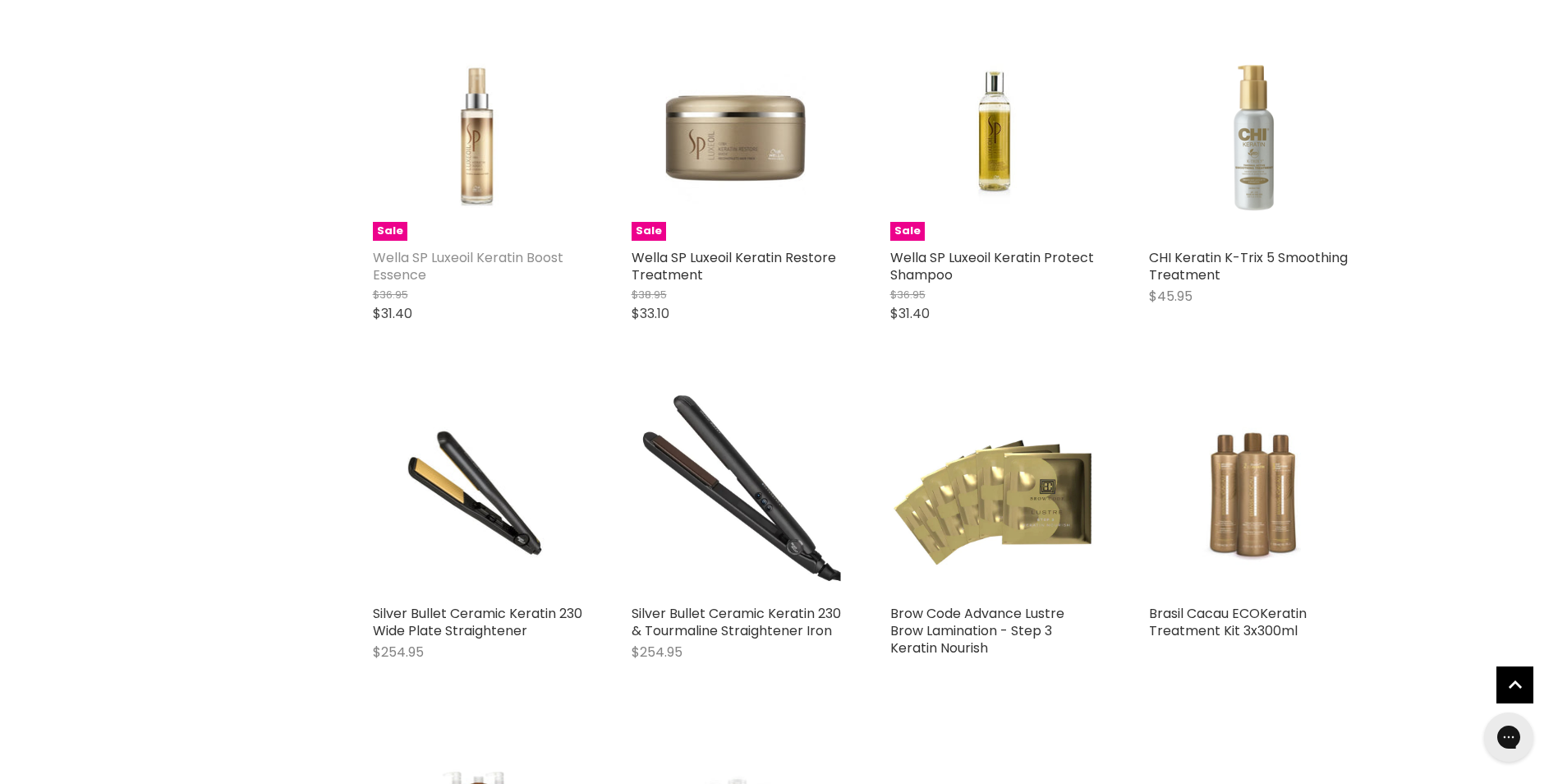
click at [456, 253] on link "Wella SP Luxeoil Keratin Boost Essence" at bounding box center [468, 266] width 191 height 36
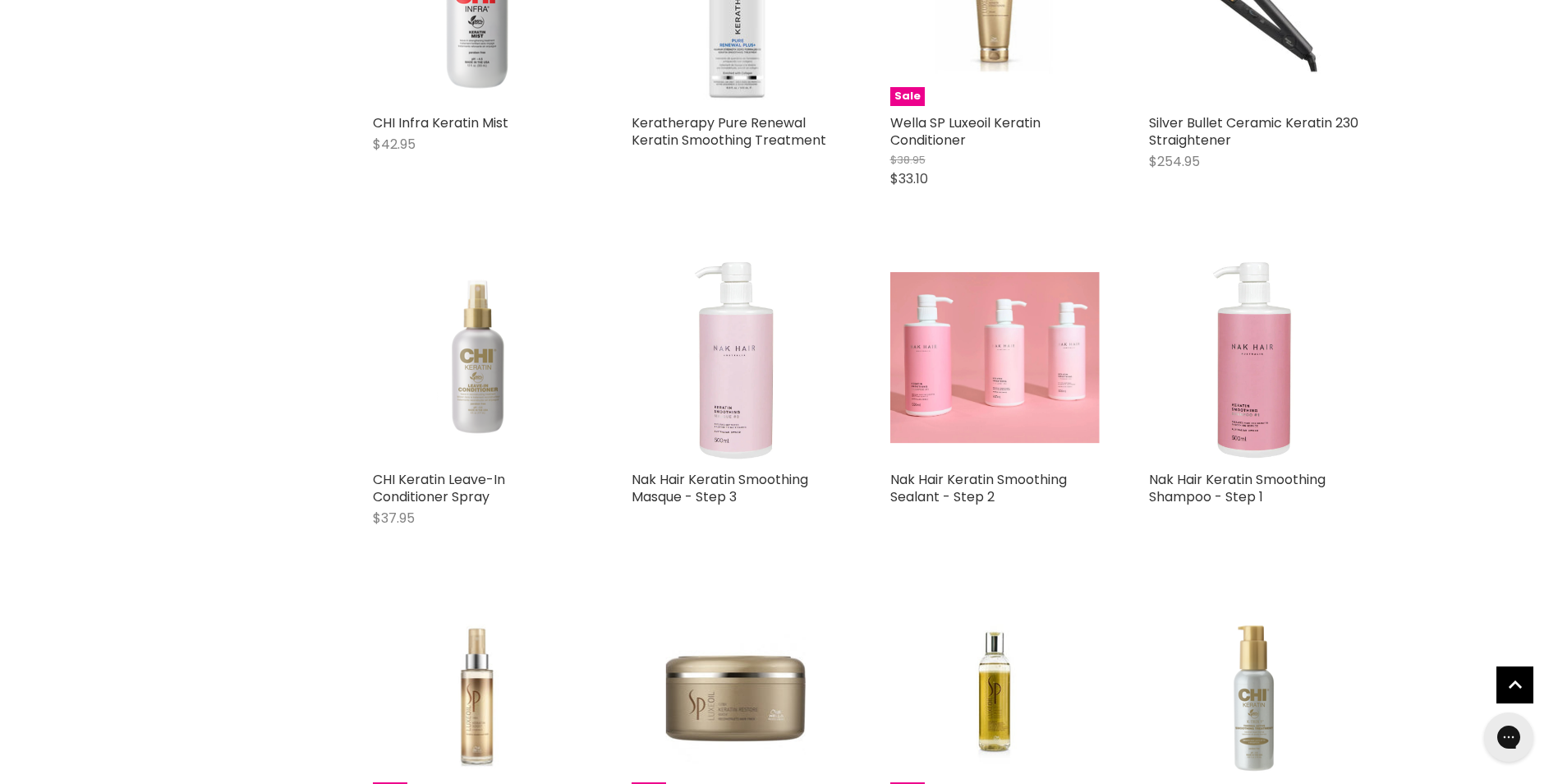
scroll to position [750, 0]
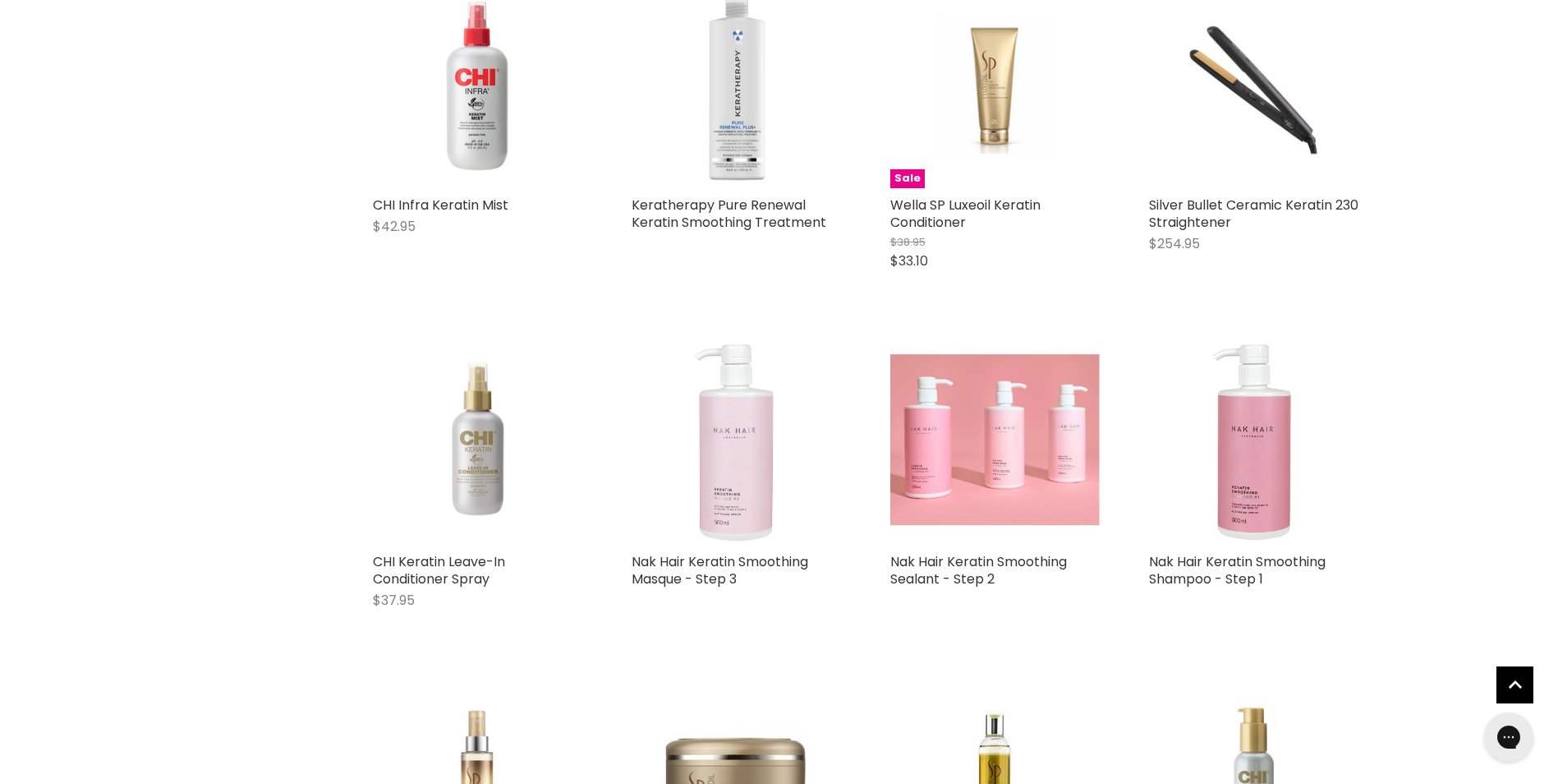
click at [728, 466] on img "Main content" at bounding box center [736, 439] width 209 height 209
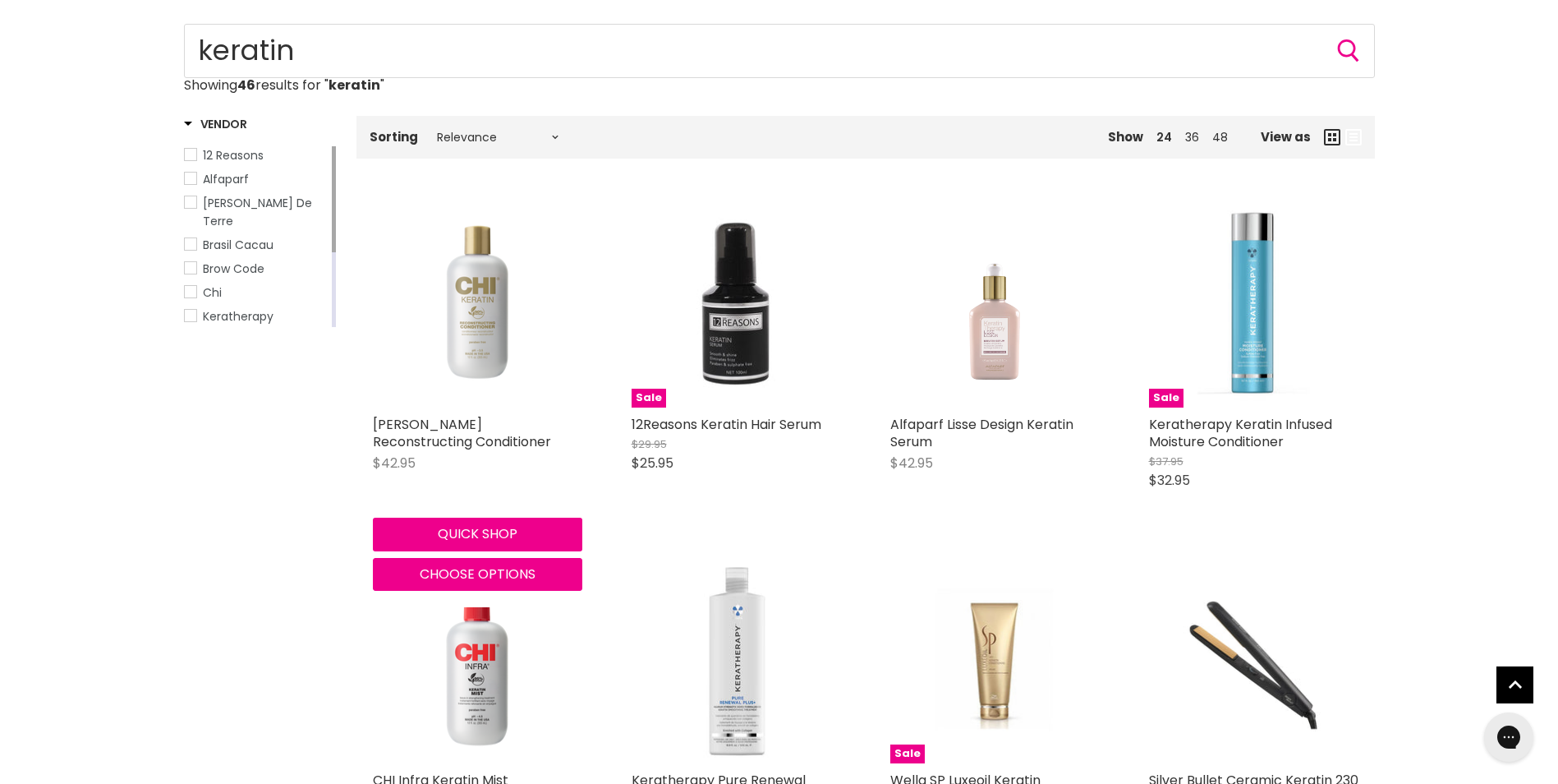
scroll to position [83, 0]
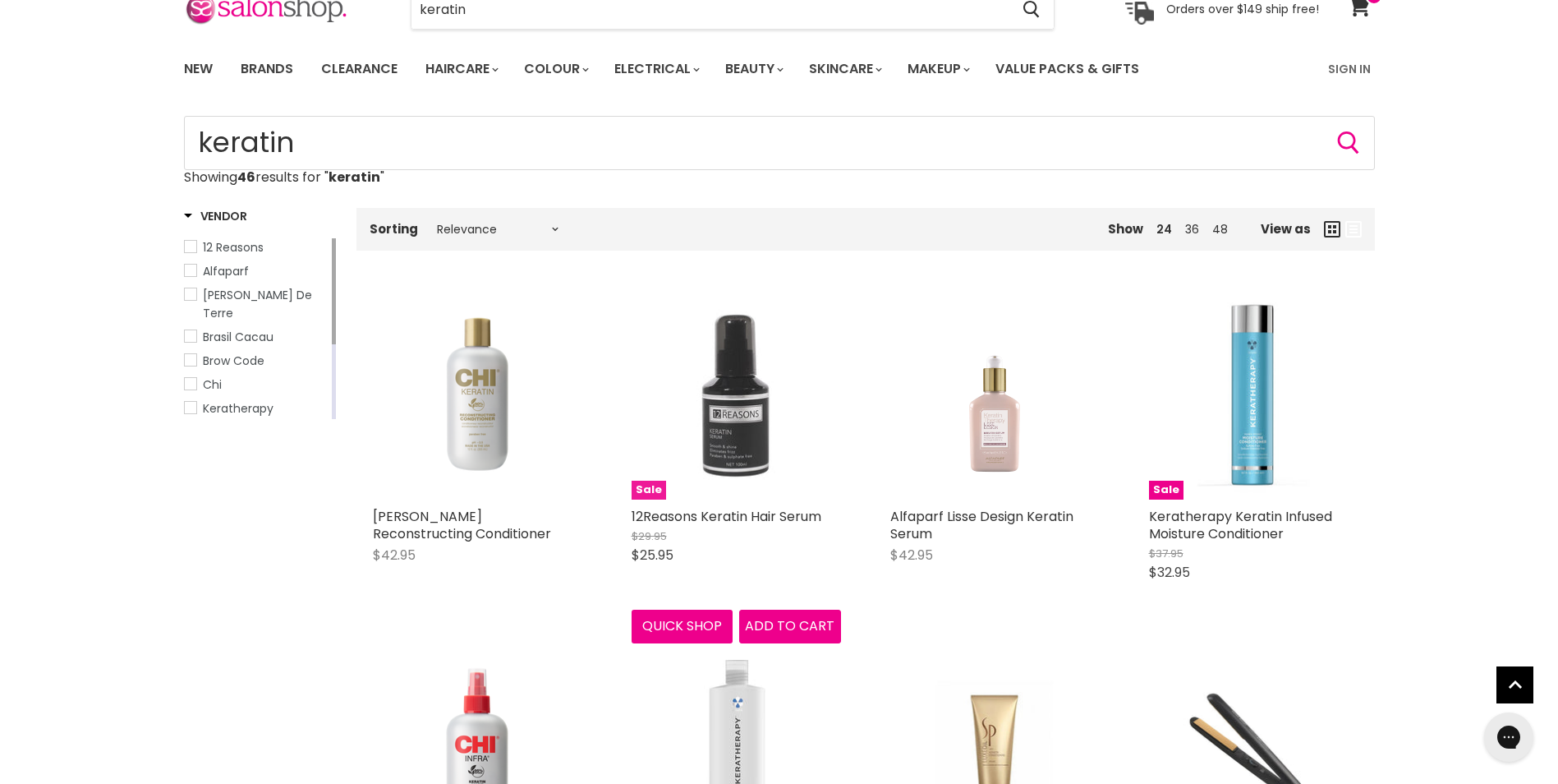
click at [715, 409] on img "Main content" at bounding box center [736, 394] width 209 height 209
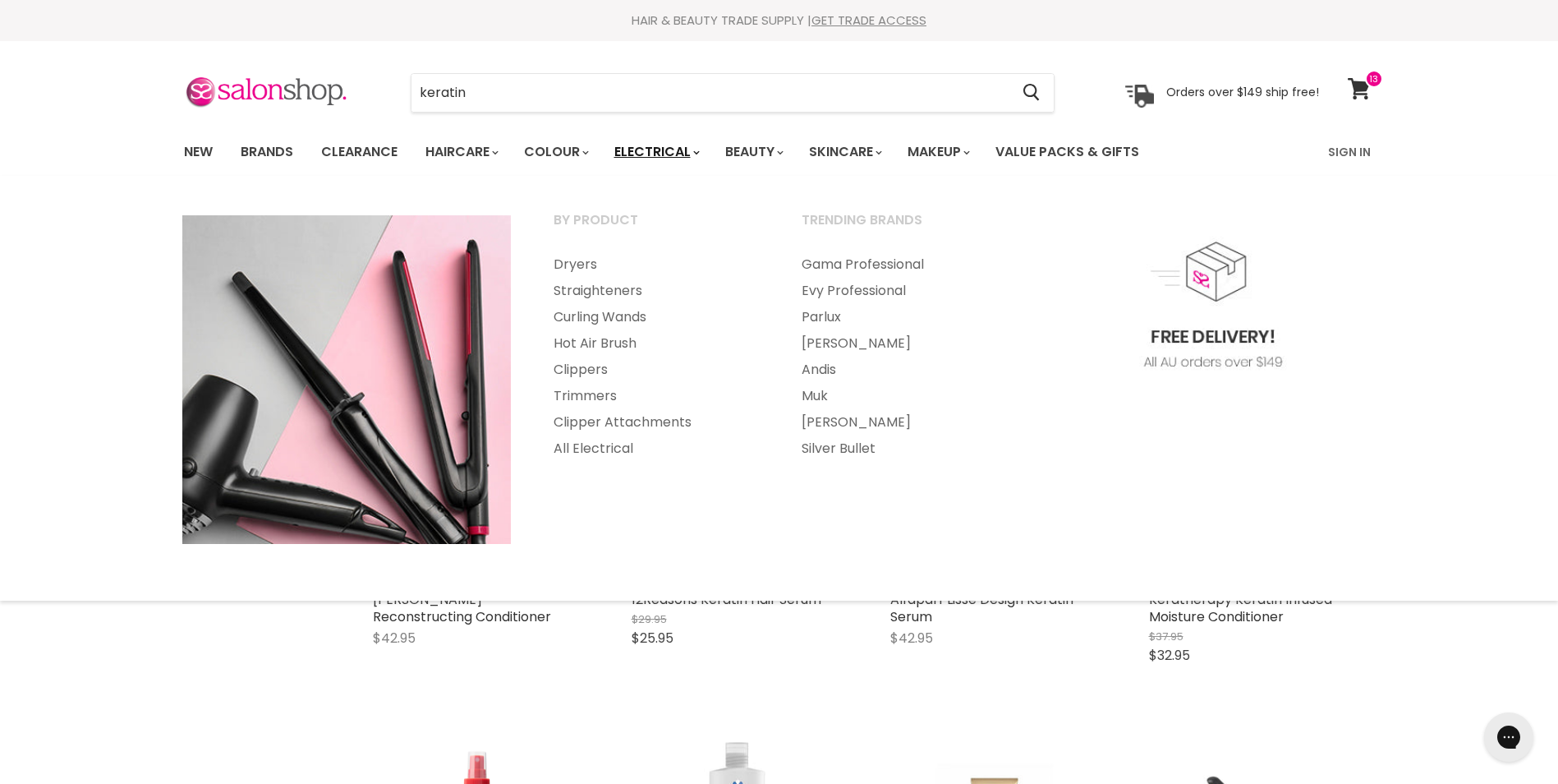
click at [650, 150] on link "Electrical" at bounding box center [655, 152] width 108 height 35
click at [575, 266] on link "Dryers" at bounding box center [655, 264] width 245 height 26
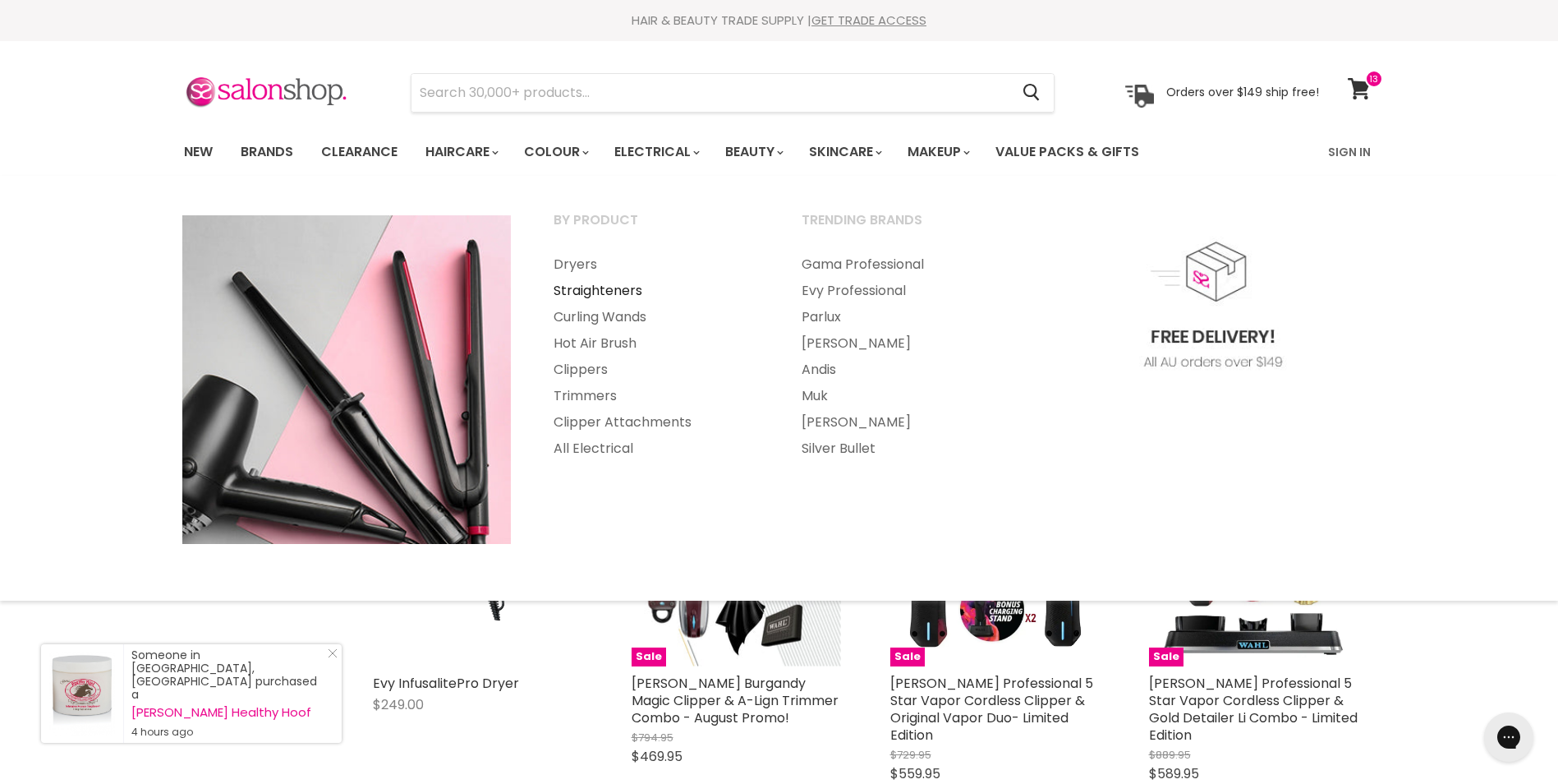
click at [585, 292] on link "Straighteners" at bounding box center [655, 291] width 245 height 26
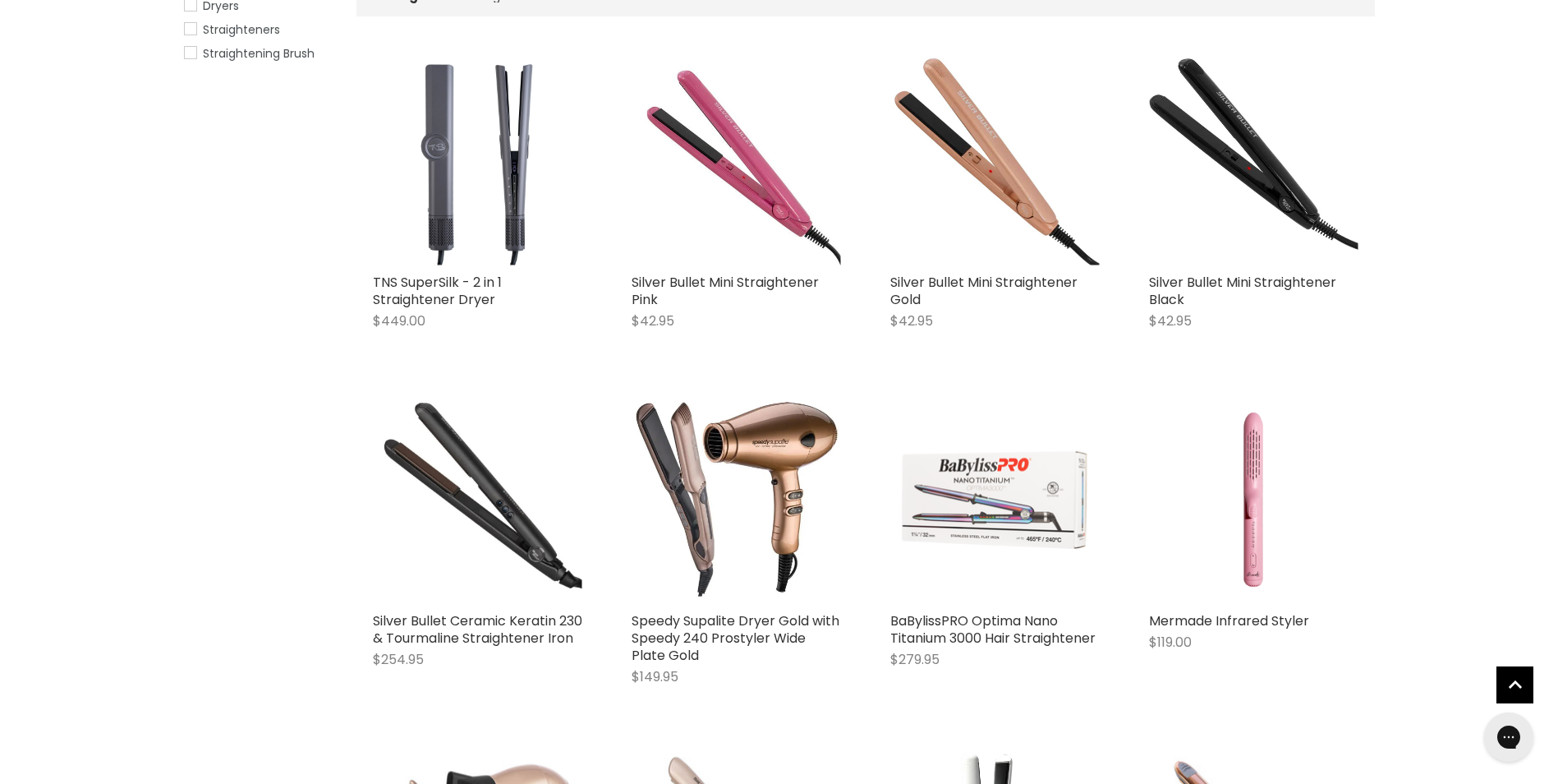
scroll to position [247, 0]
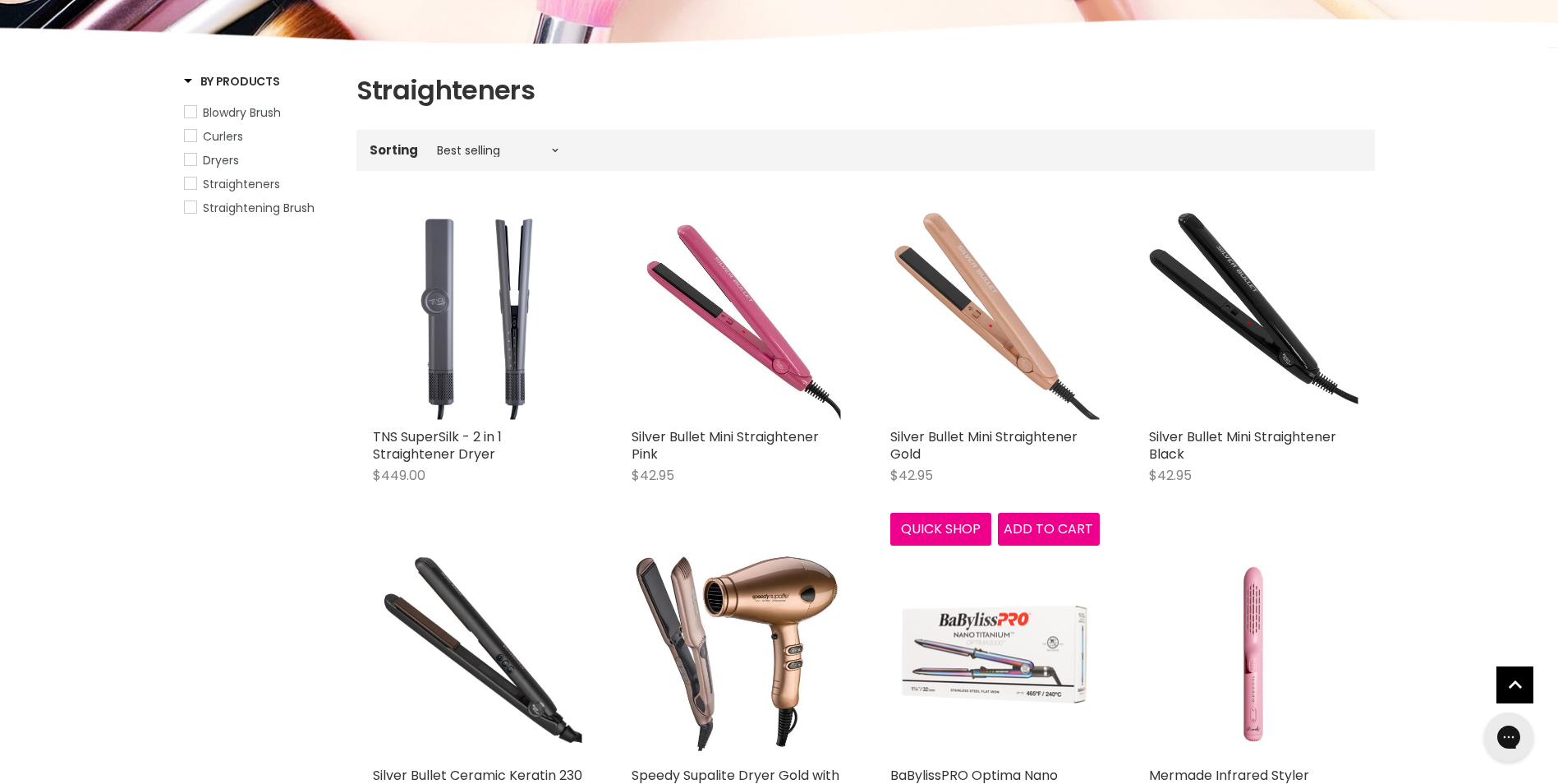
click at [973, 306] on img "Main content" at bounding box center [995, 314] width 209 height 209
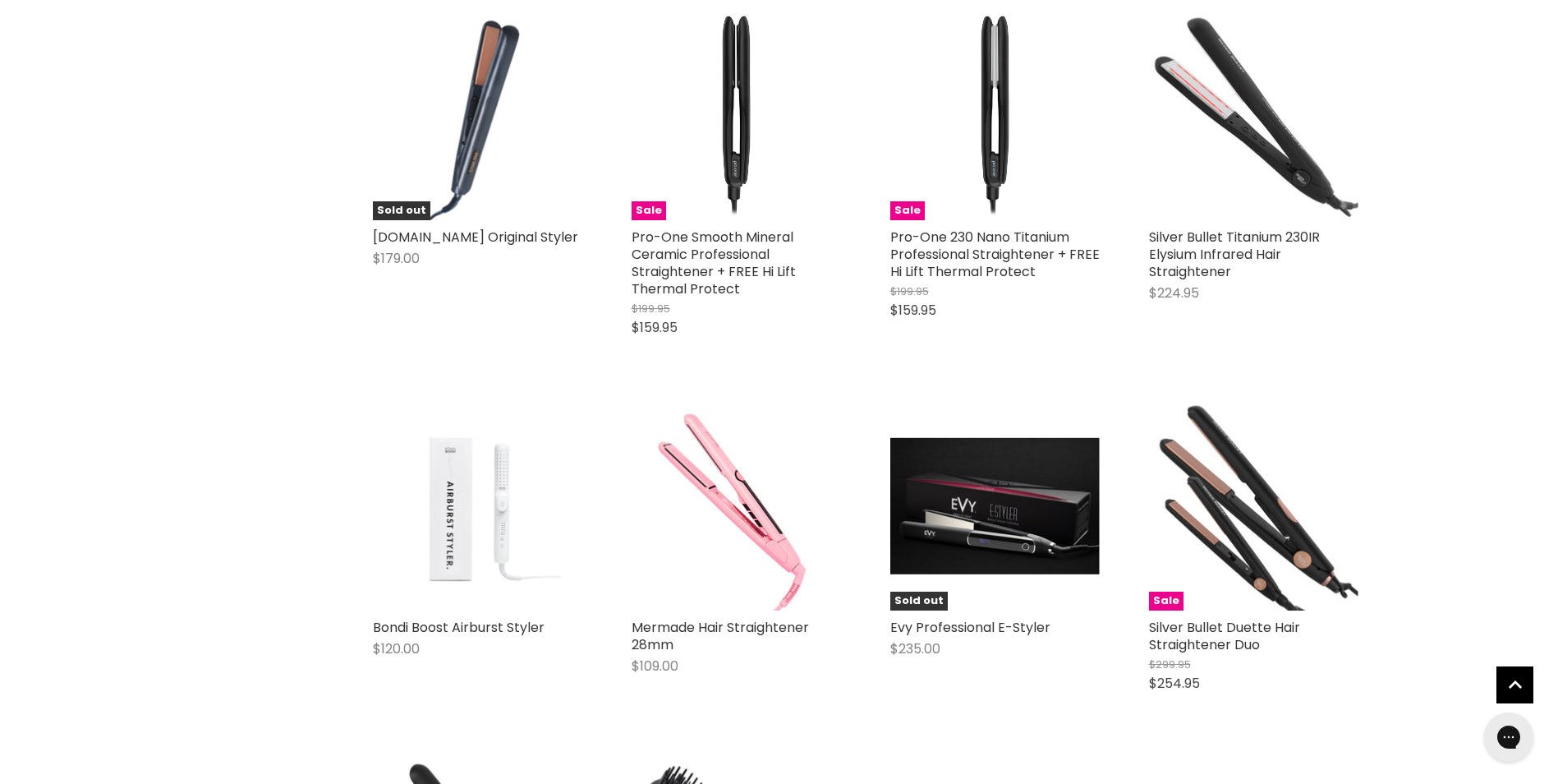
scroll to position [1508, 0]
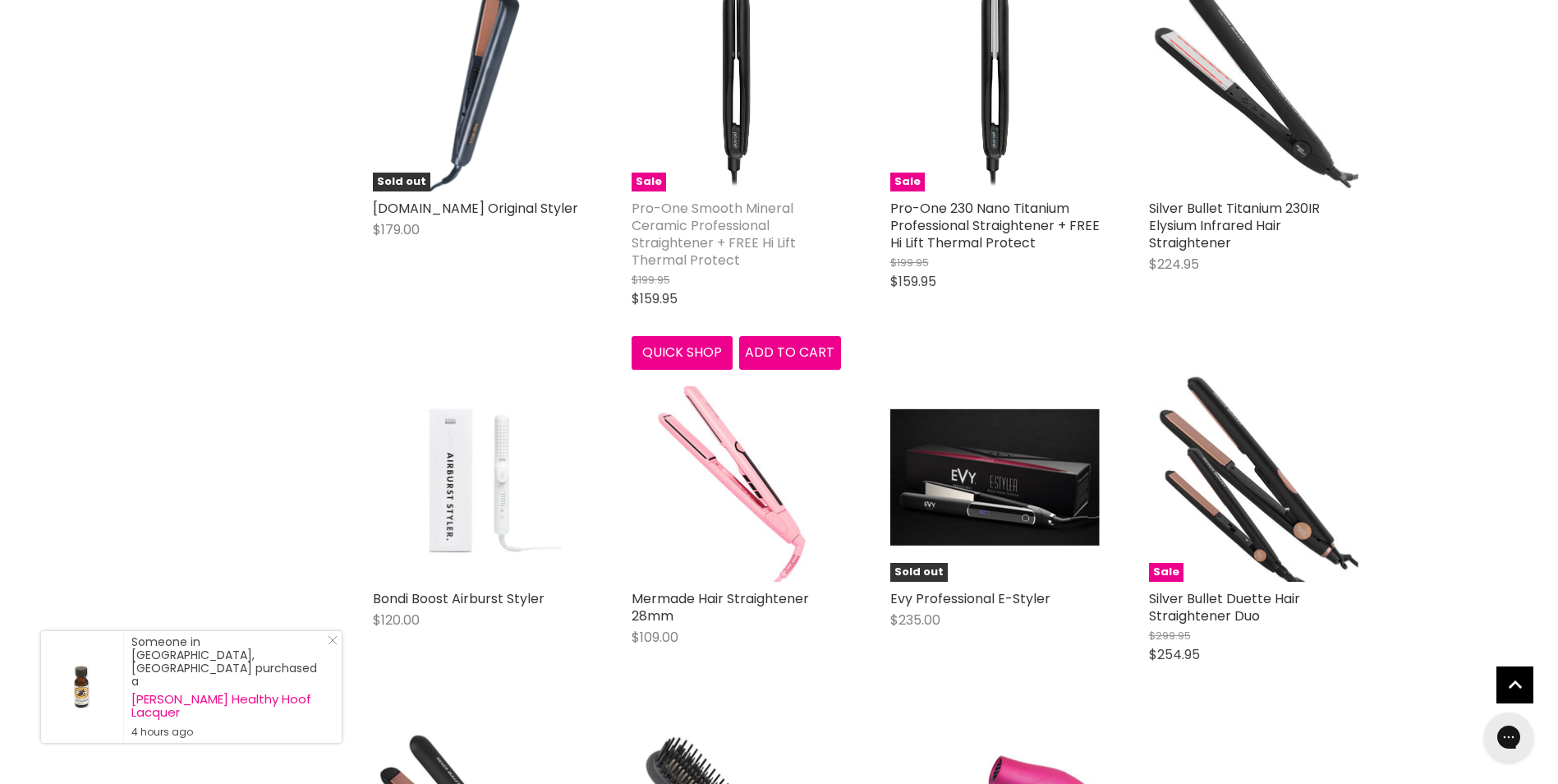
click at [649, 217] on link "Pro-One Smooth Mineral Ceramic Professional Straightener + FREE Hi Lift Thermal…" at bounding box center [714, 234] width 164 height 70
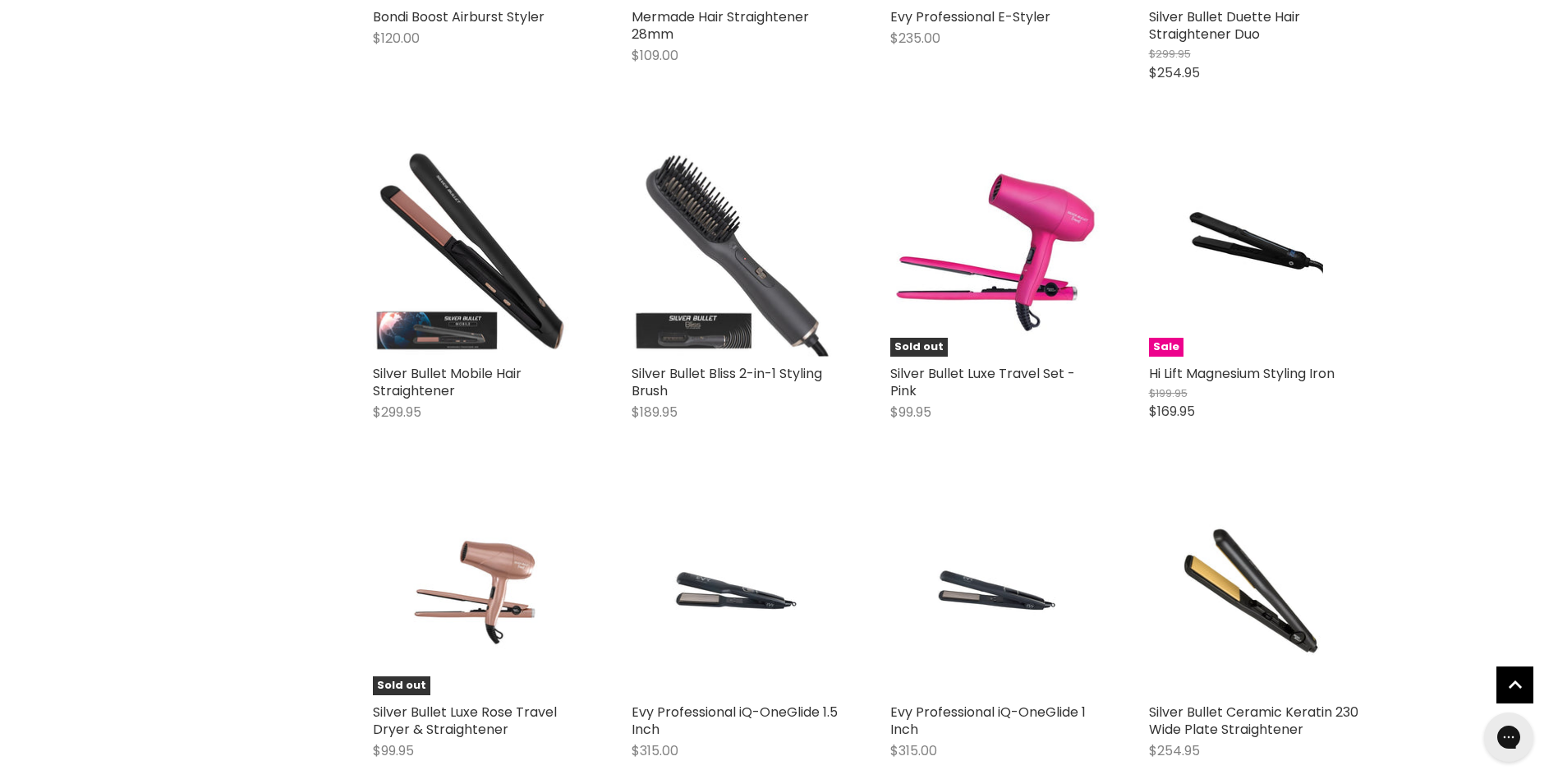
scroll to position [2131, 0]
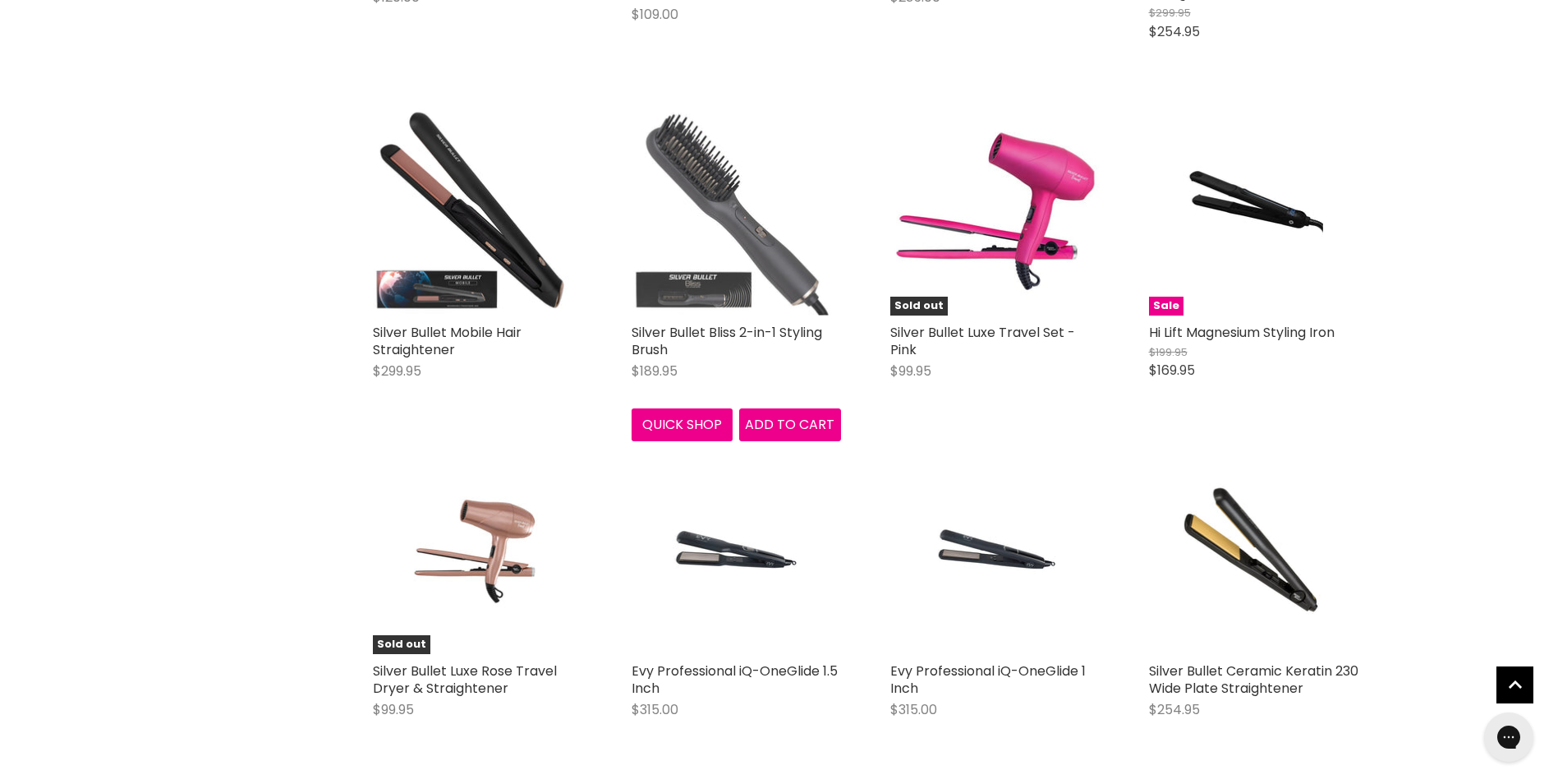
click at [687, 294] on img "Main content" at bounding box center [736, 210] width 209 height 209
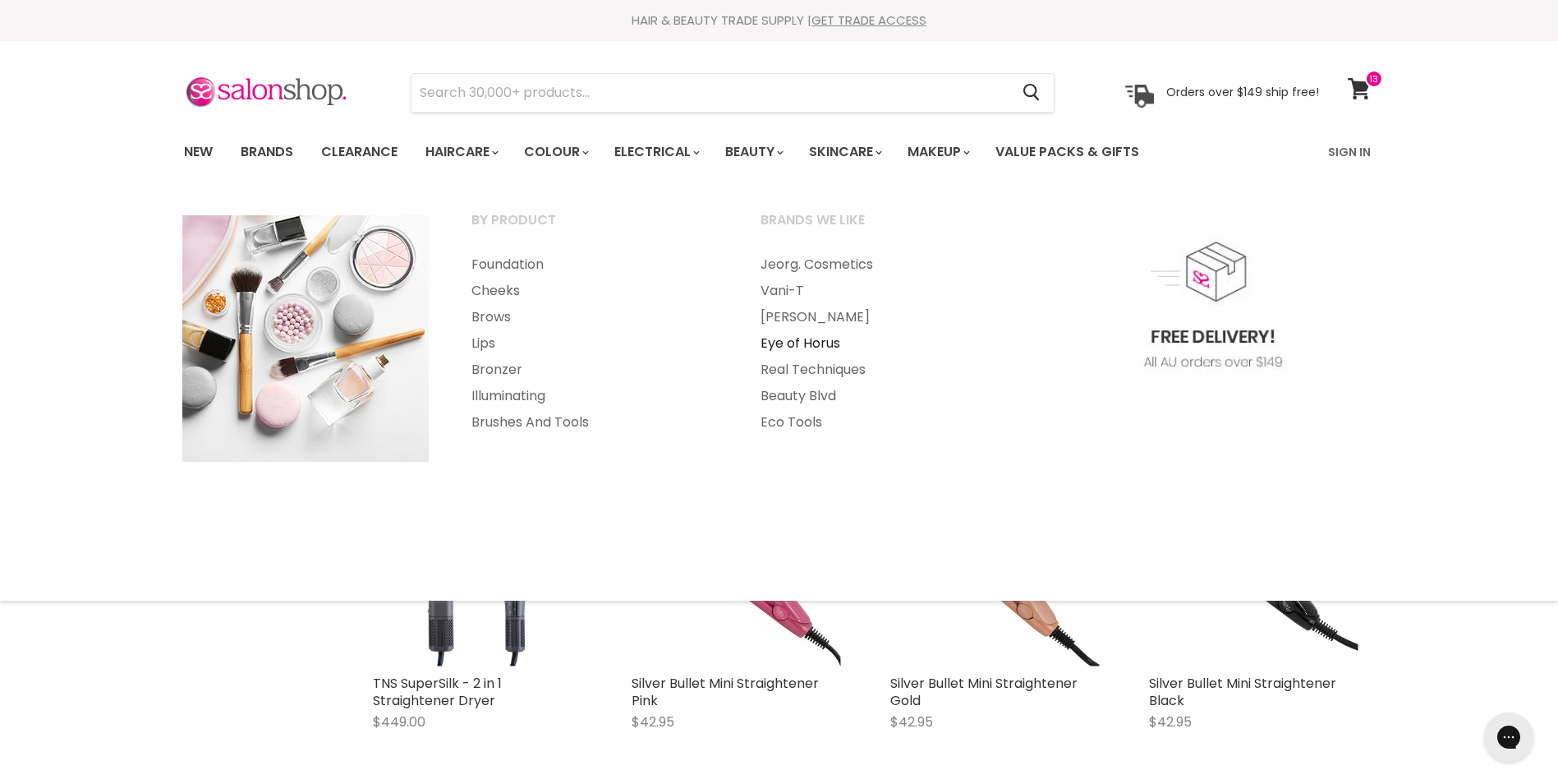
click at [793, 340] on link "Eye of Horus" at bounding box center [882, 343] width 286 height 26
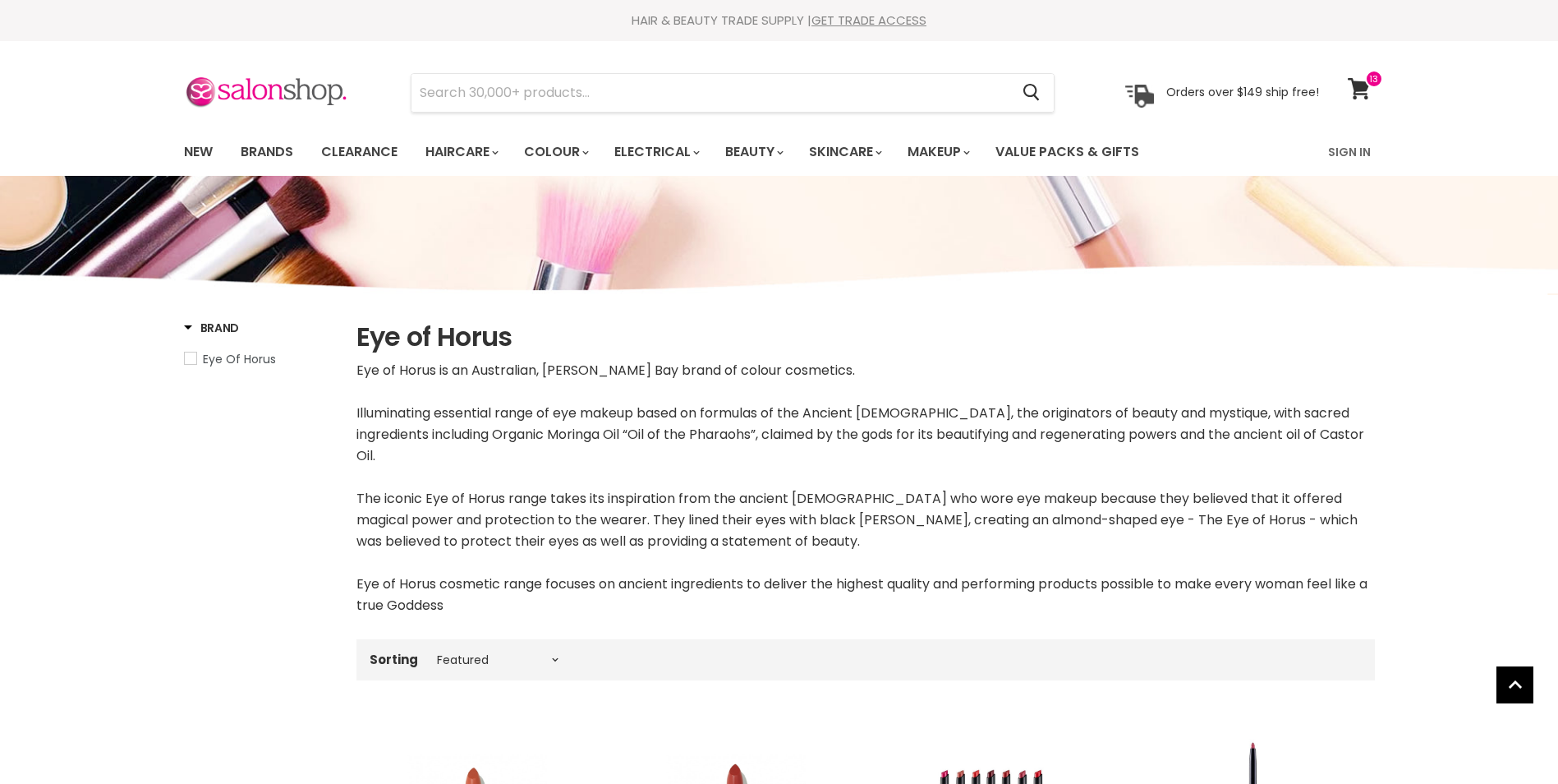
select select "manual"
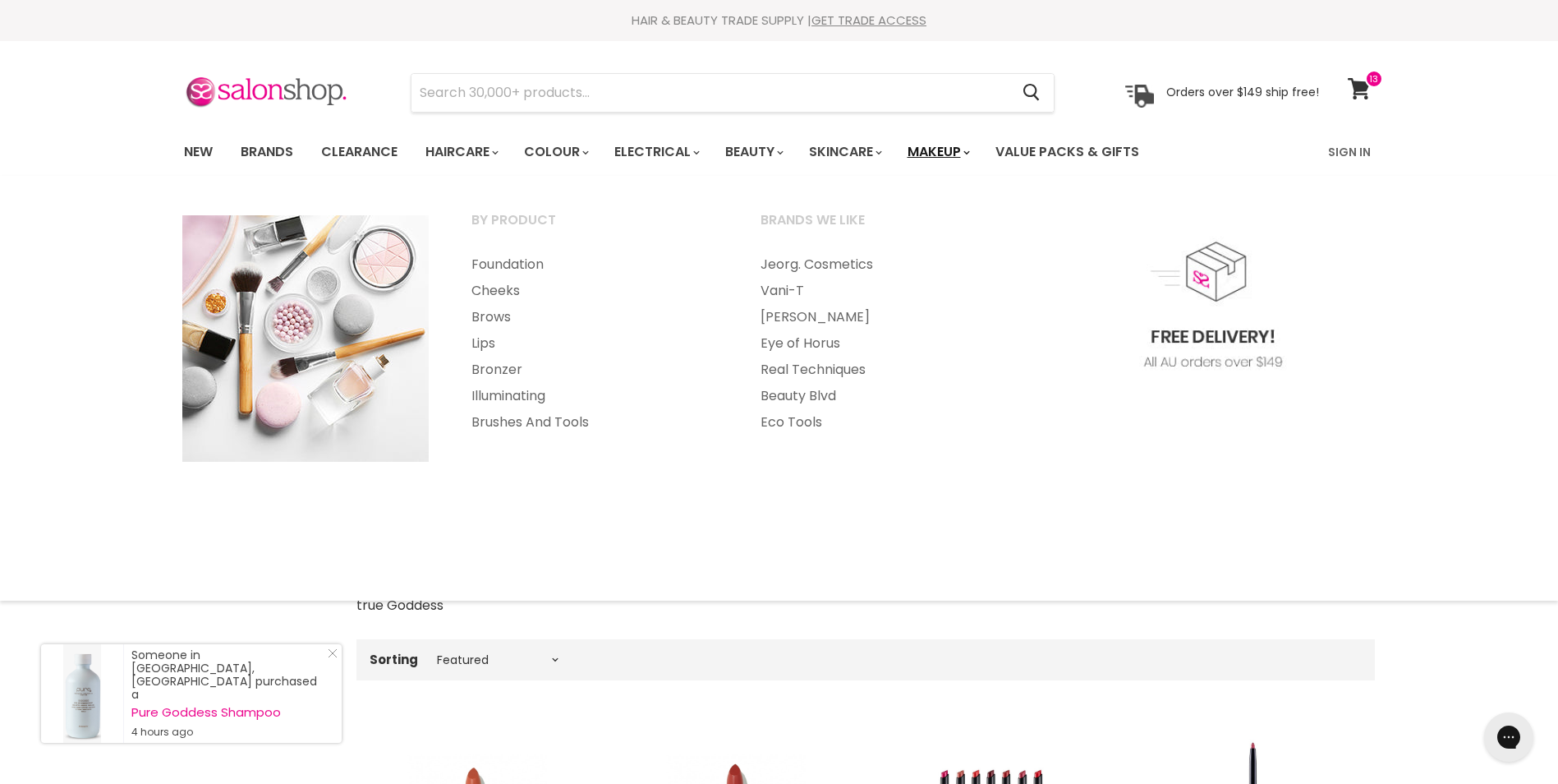
click at [945, 153] on link "Makeup" at bounding box center [938, 152] width 85 height 35
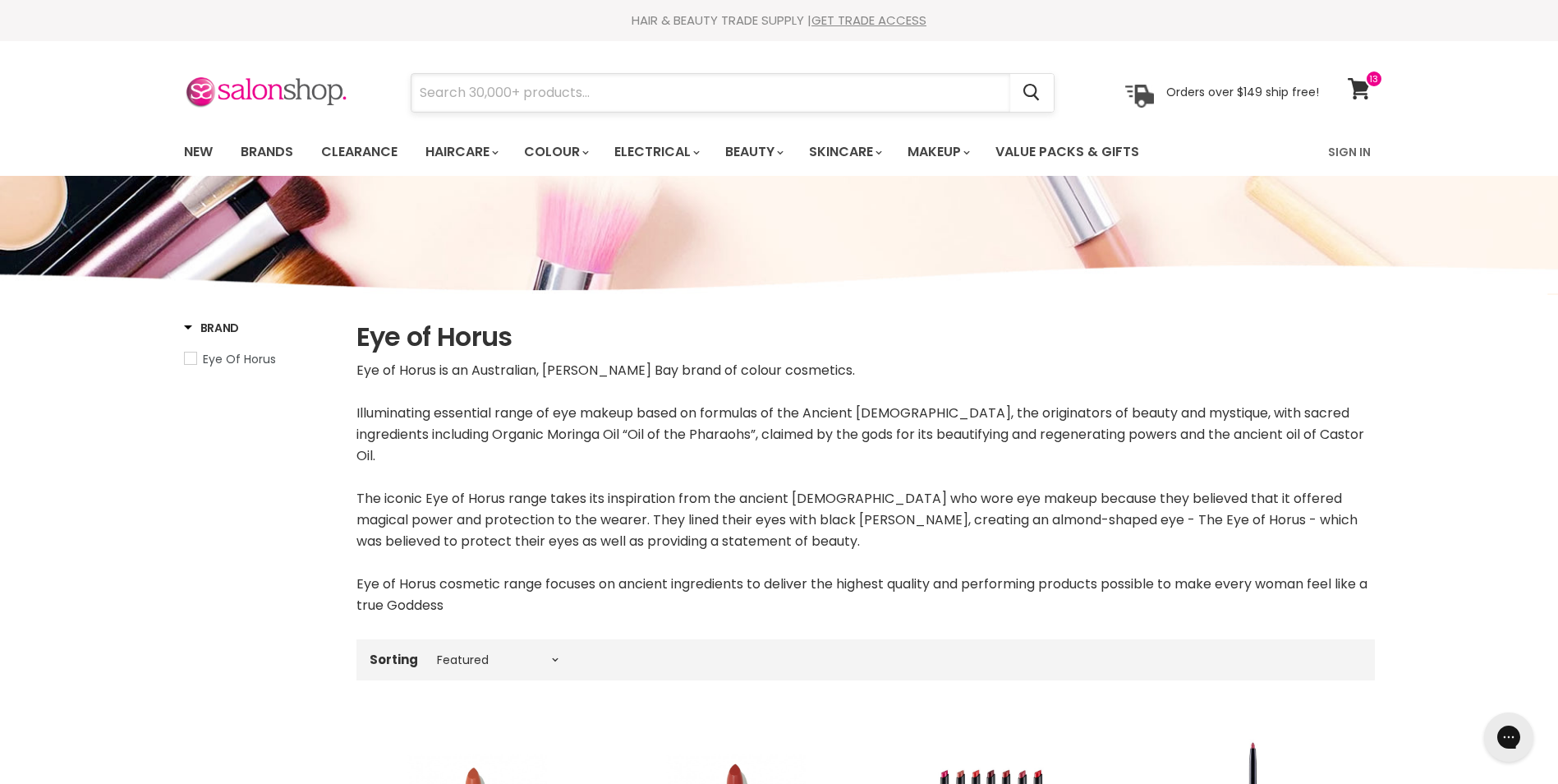
click at [703, 95] on input "Search" at bounding box center [711, 92] width 598 height 38
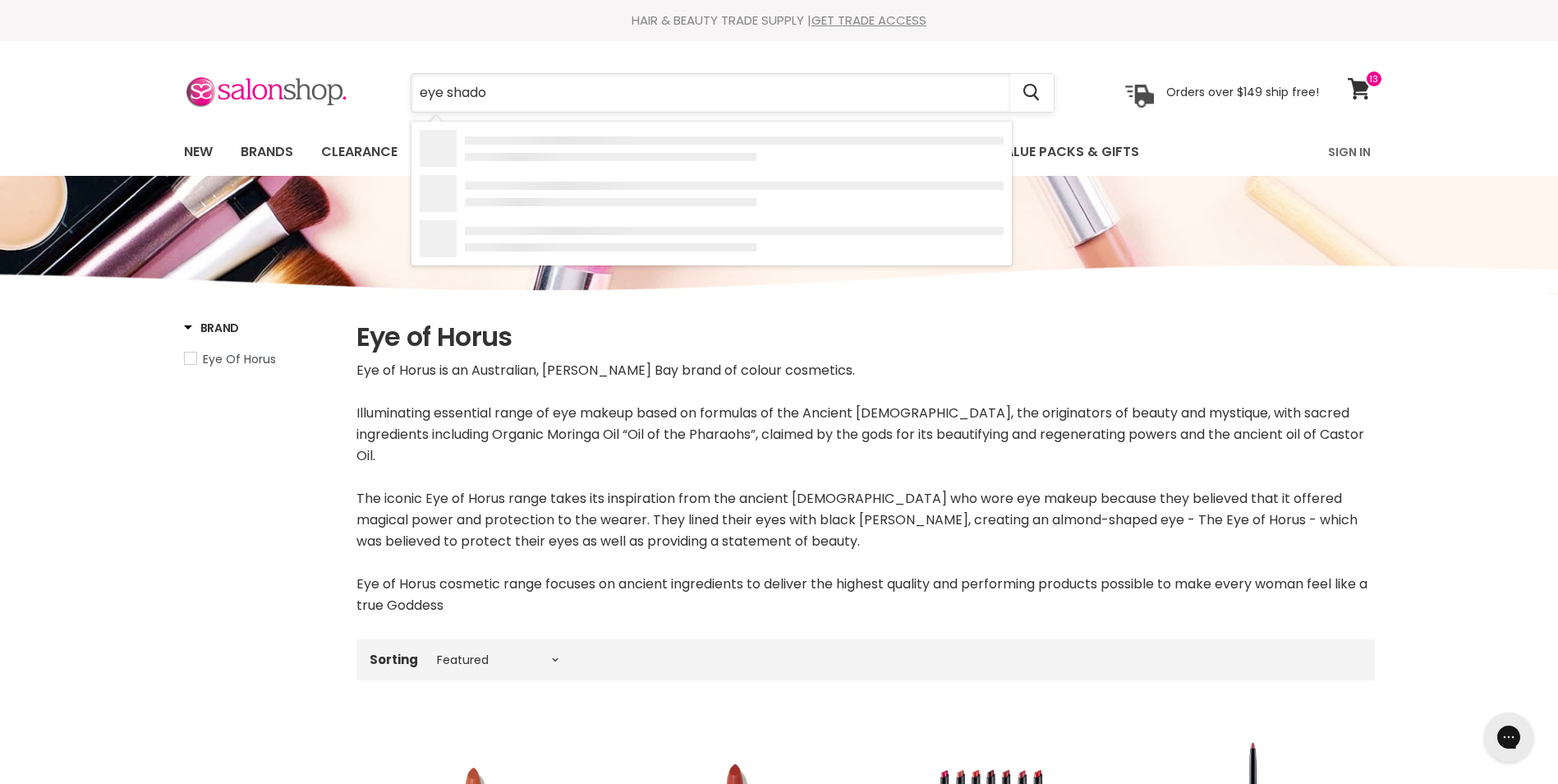
type input "eye shadow"
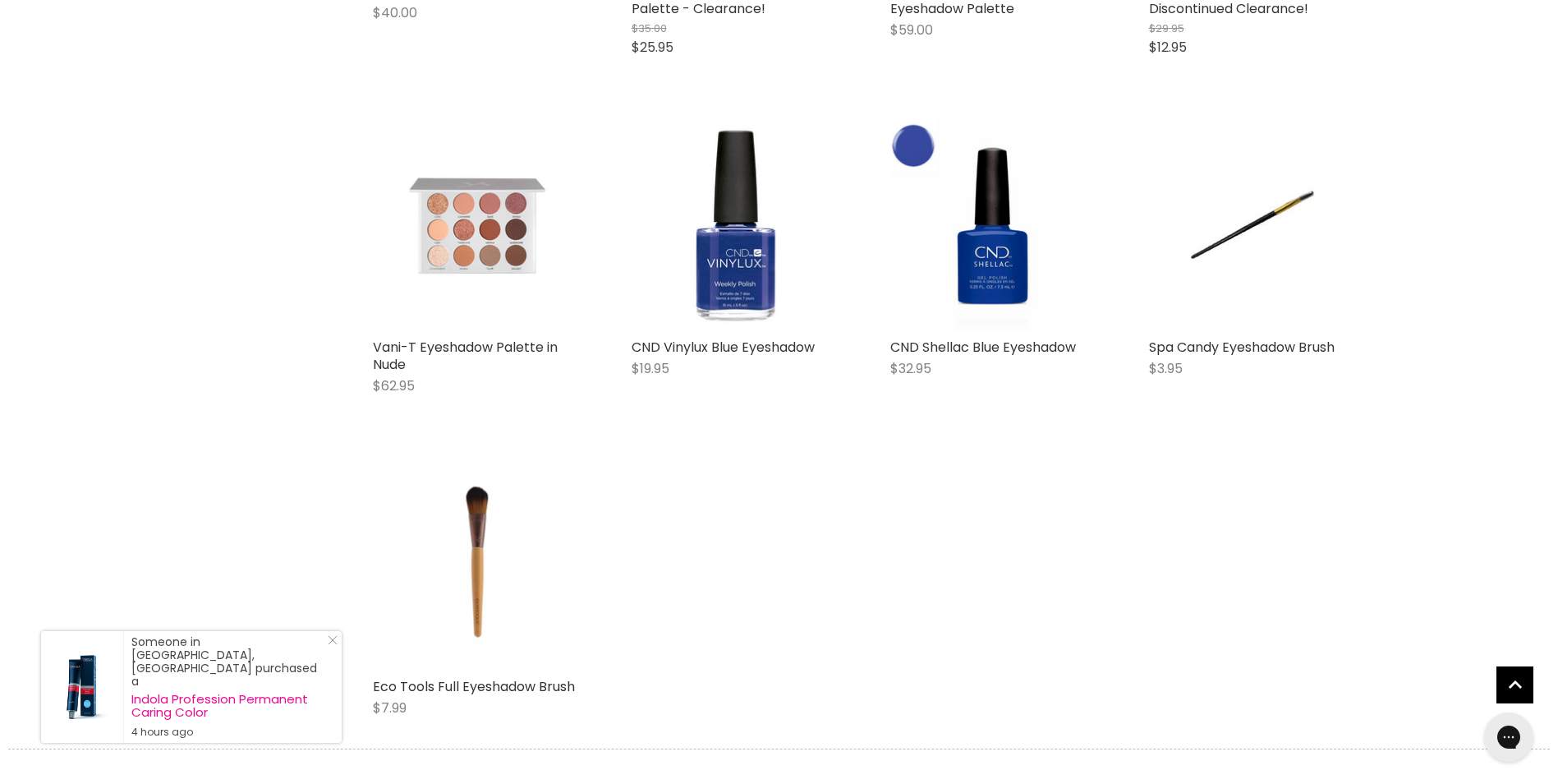
scroll to position [1643, 0]
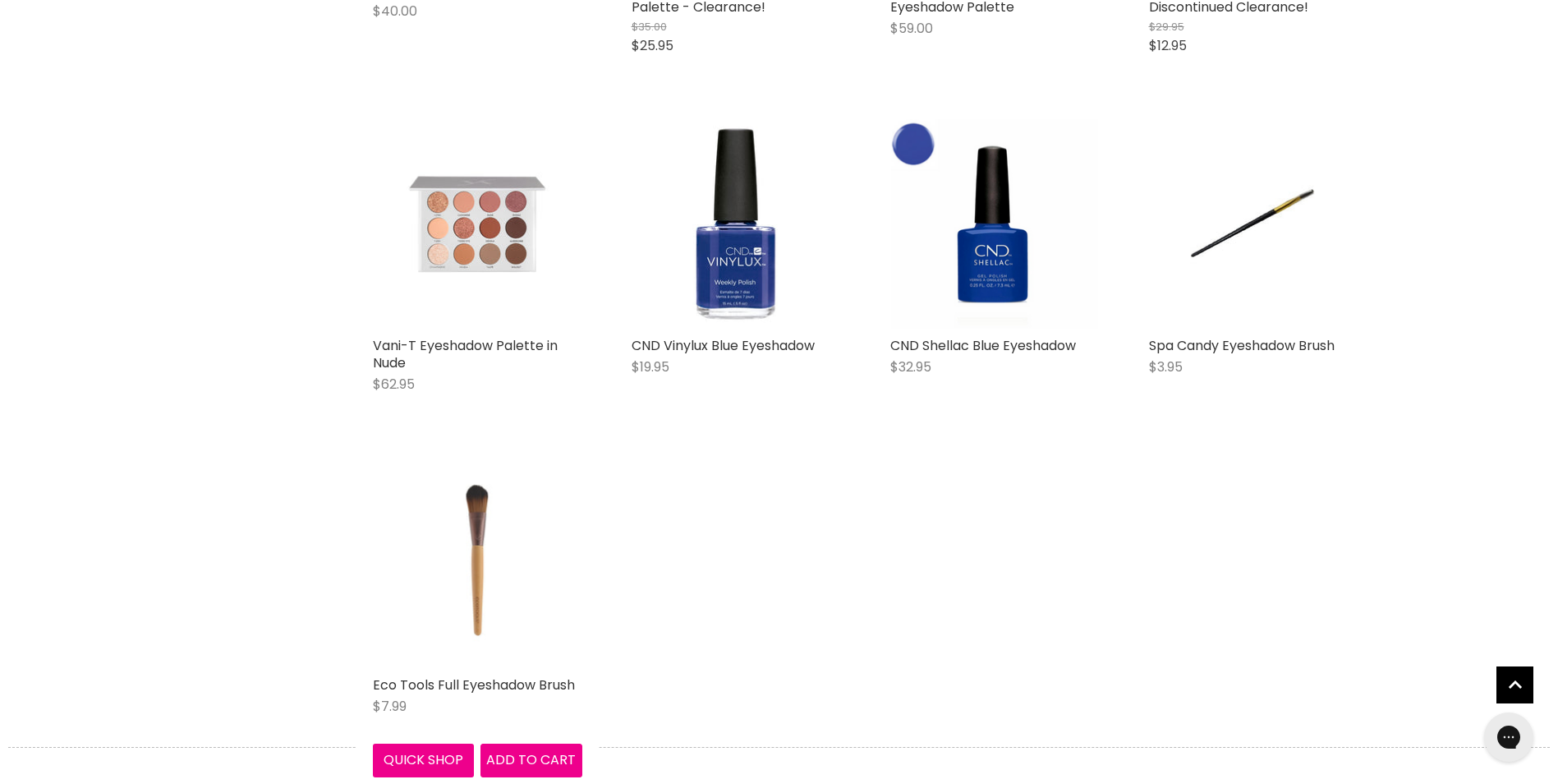
click at [473, 570] on img "Main content" at bounding box center [477, 563] width 140 height 209
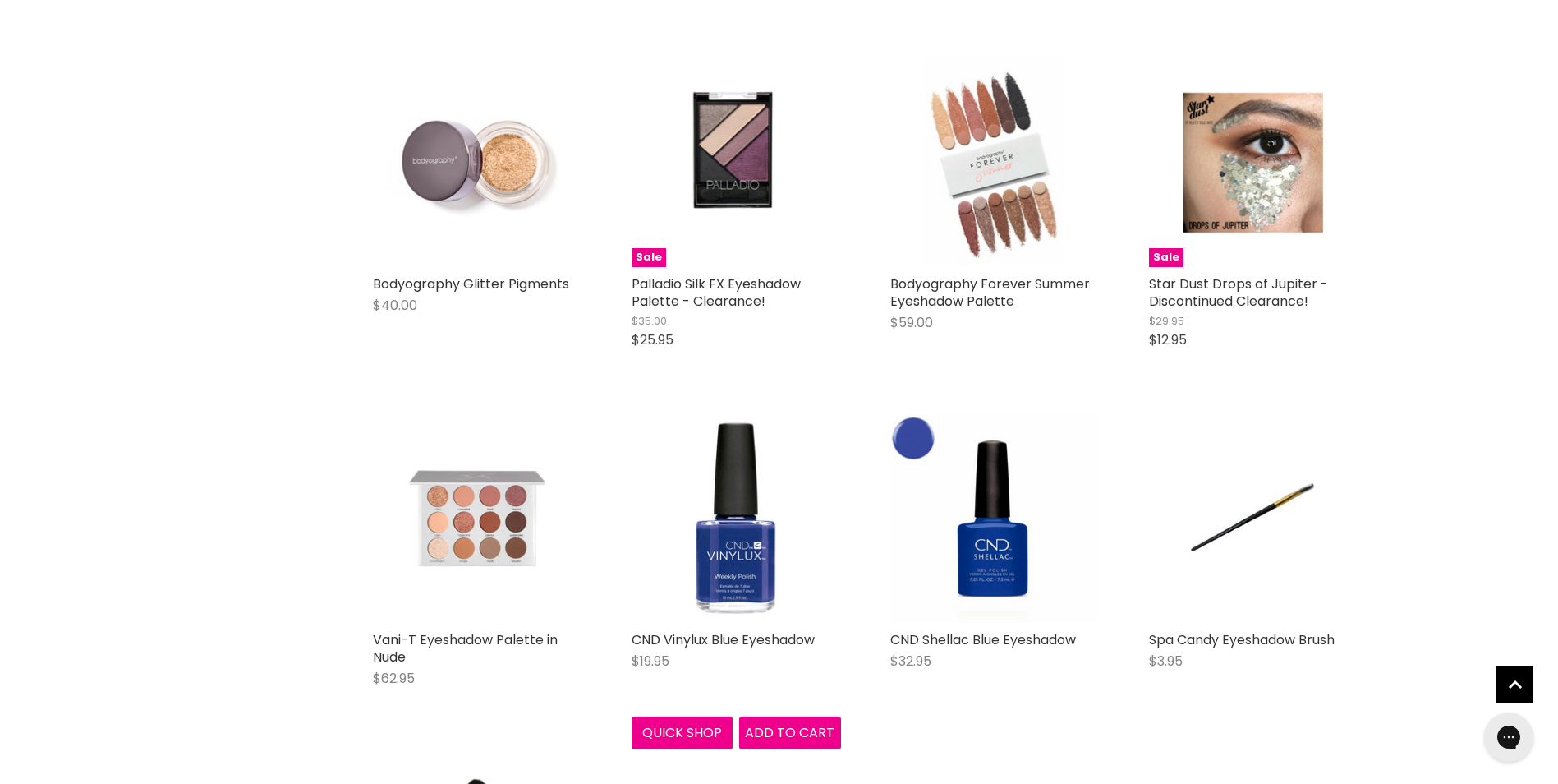
scroll to position [1345, 0]
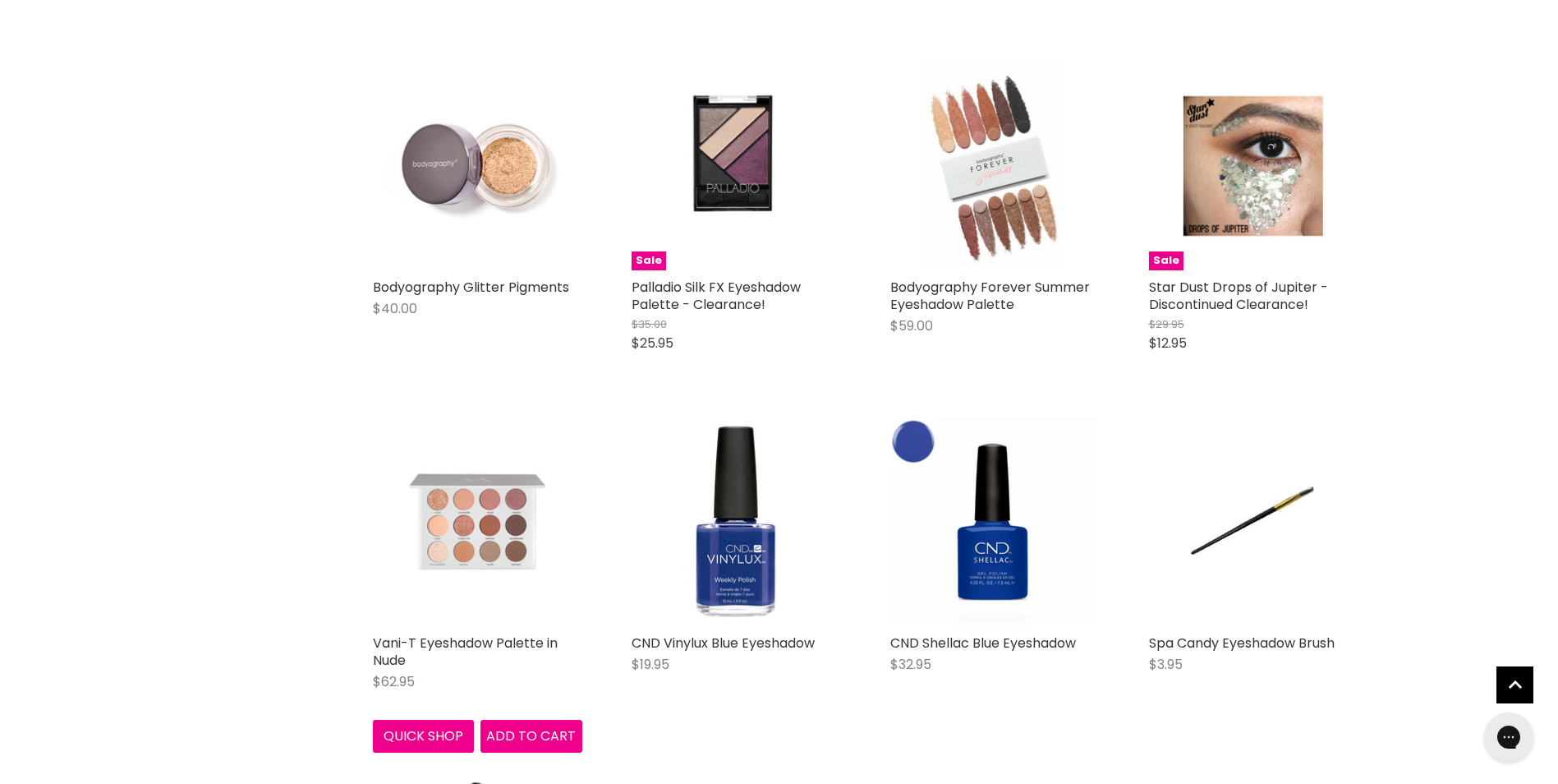
click at [493, 537] on img "Main content" at bounding box center [477, 520] width 209 height 209
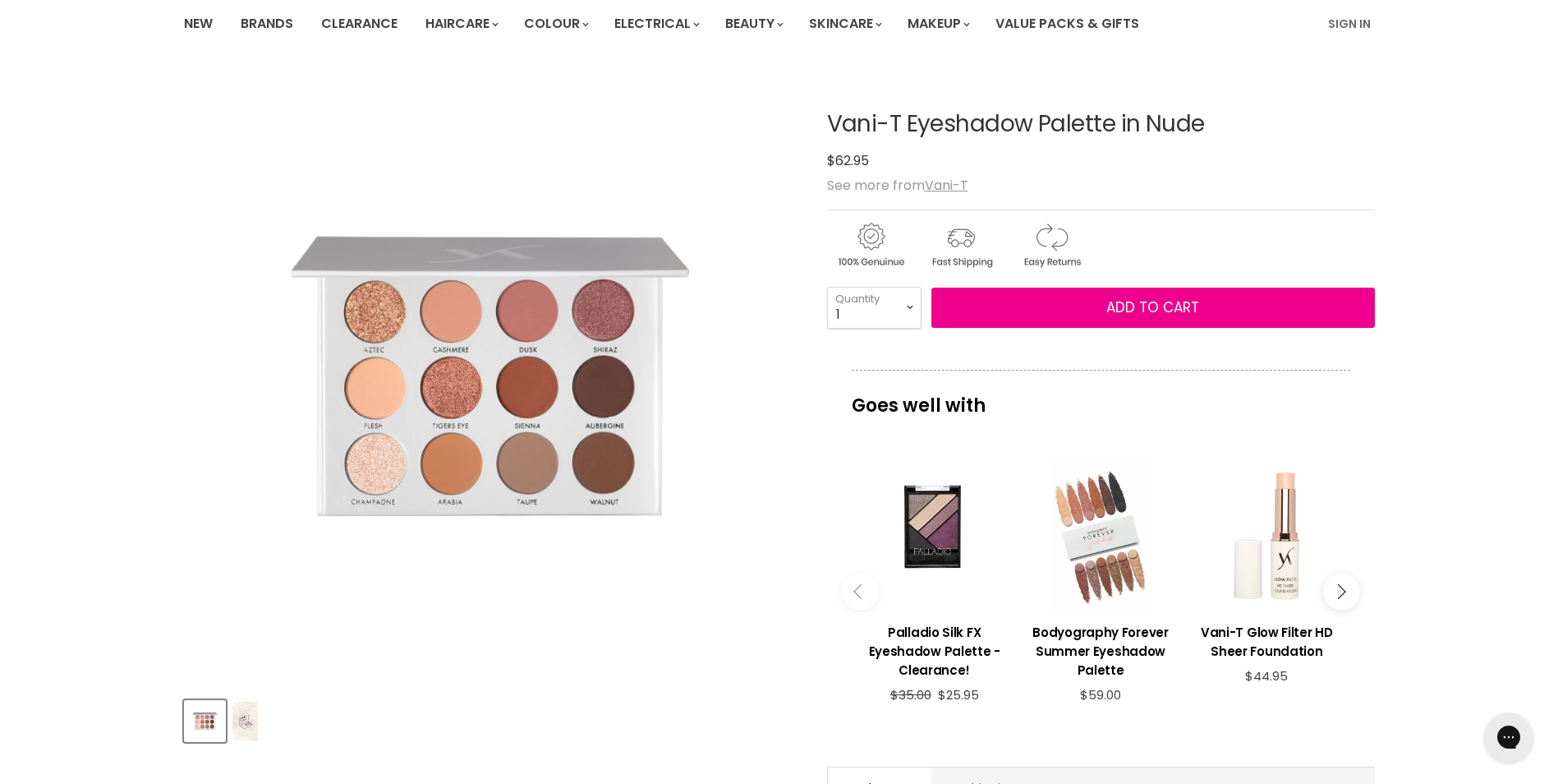
scroll to position [164, 0]
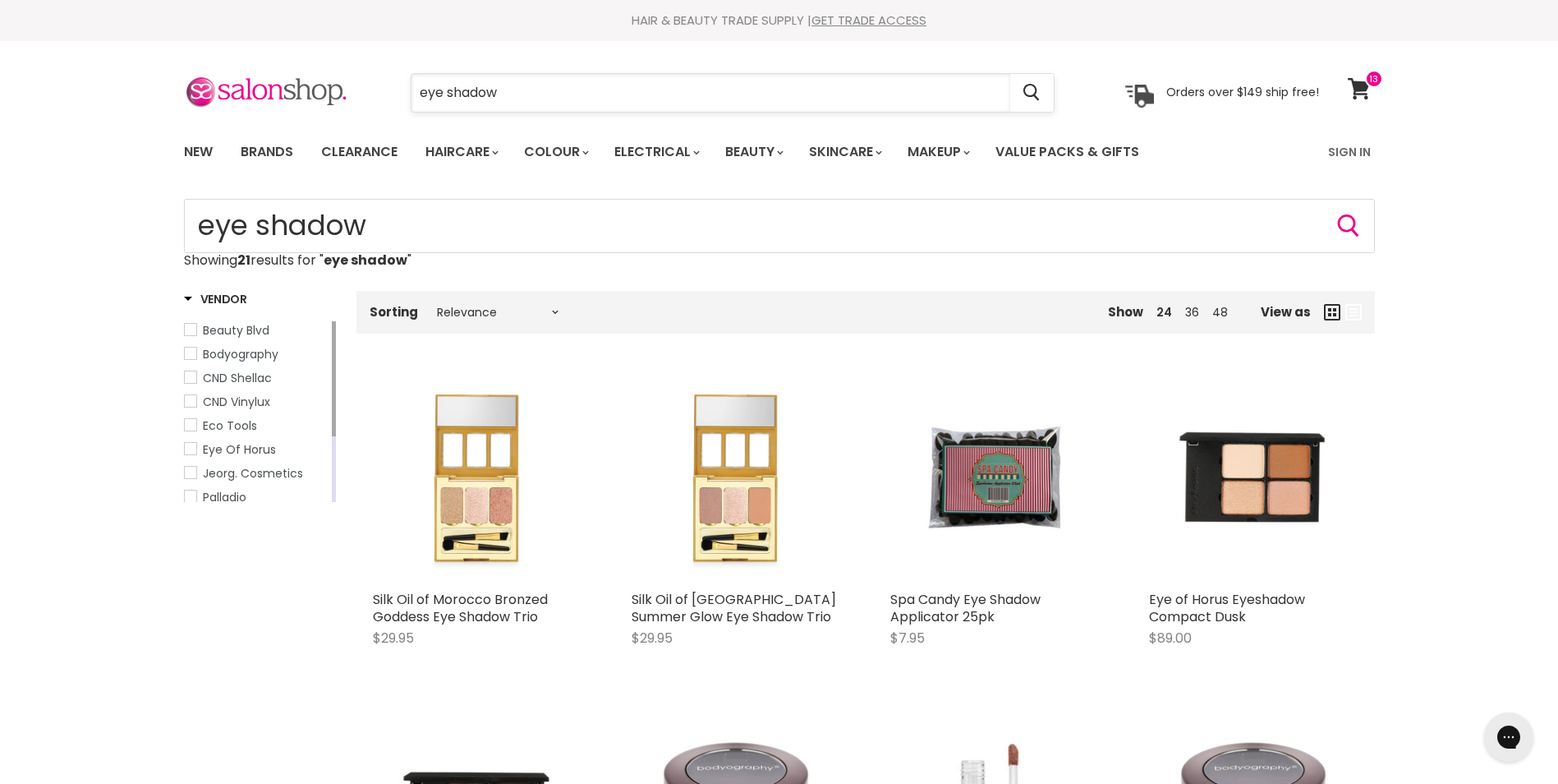
drag, startPoint x: 515, startPoint y: 94, endPoint x: 449, endPoint y: 92, distance: 66.0
click at [449, 92] on input "eye shadow" at bounding box center [711, 92] width 598 height 38
type input "eye stick"
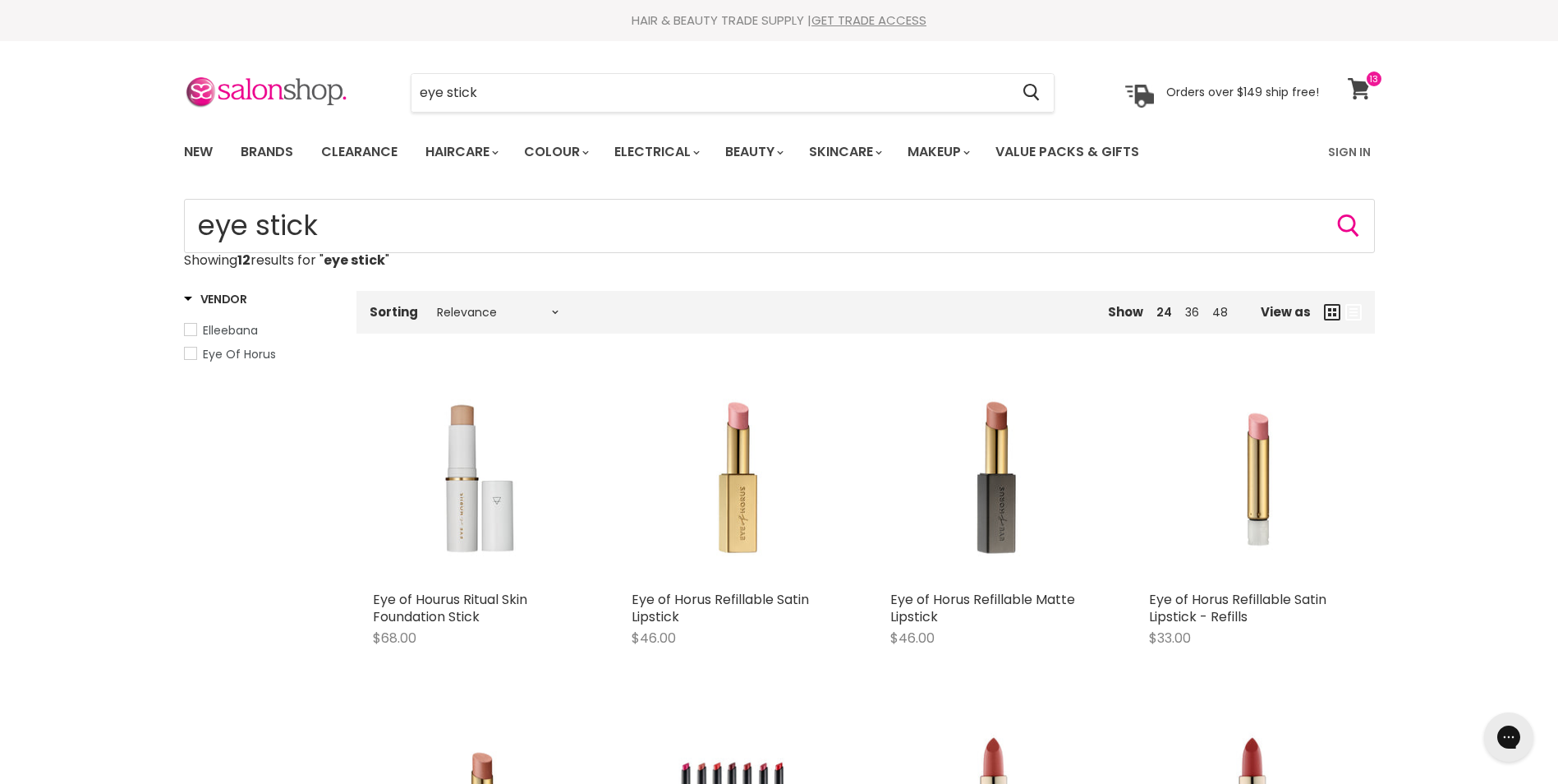
click at [1361, 89] on icon at bounding box center [1359, 88] width 22 height 21
